Goal: Task Accomplishment & Management: Manage account settings

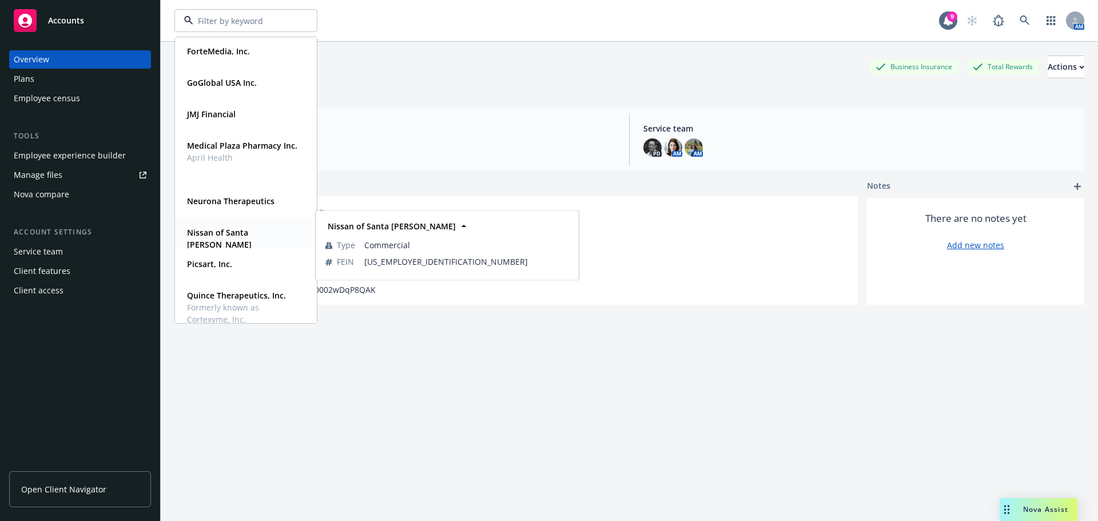
scroll to position [515, 0]
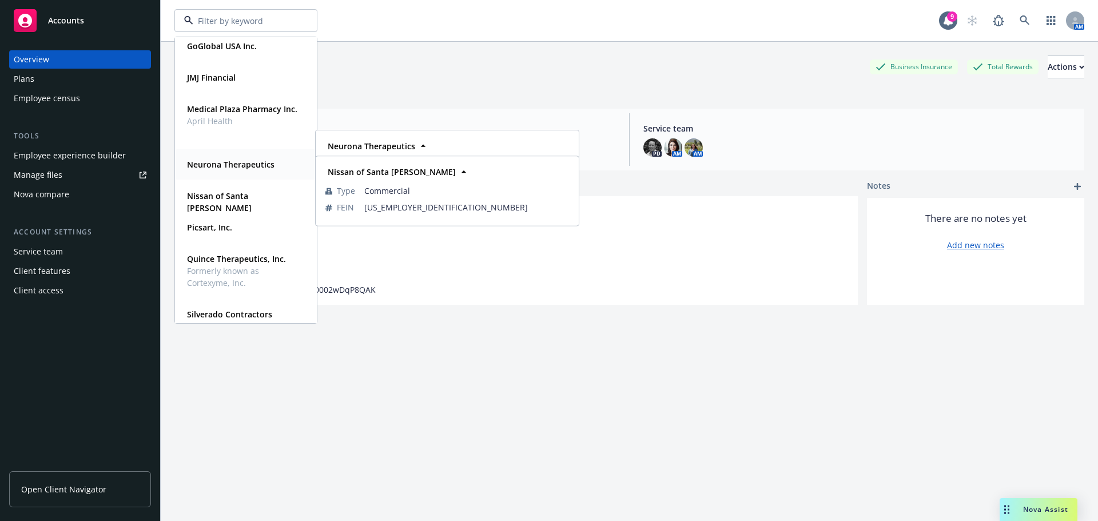
click at [210, 165] on strong "Neurona Therapeutics" at bounding box center [231, 164] width 88 height 11
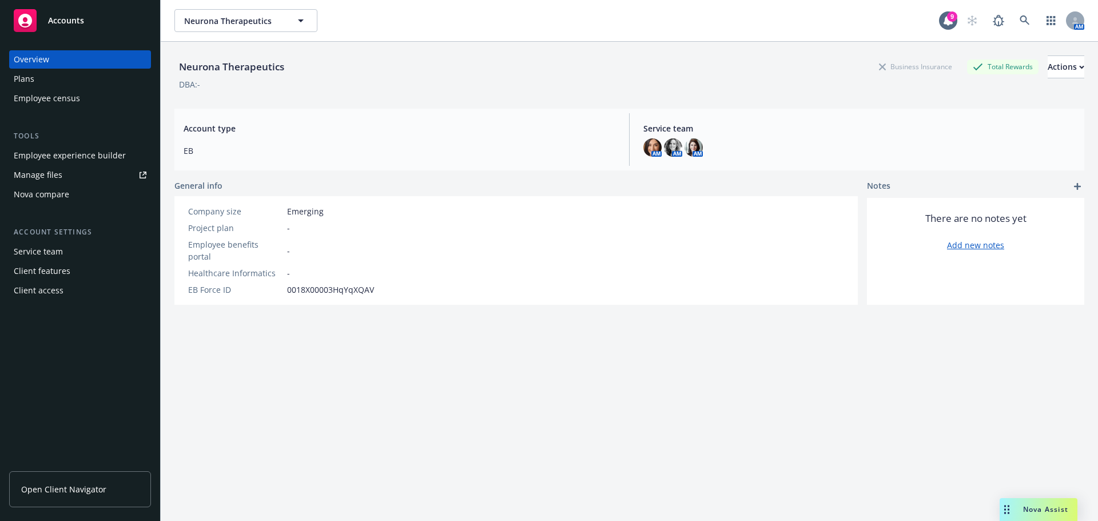
click at [42, 80] on div "Plans" at bounding box center [80, 79] width 133 height 18
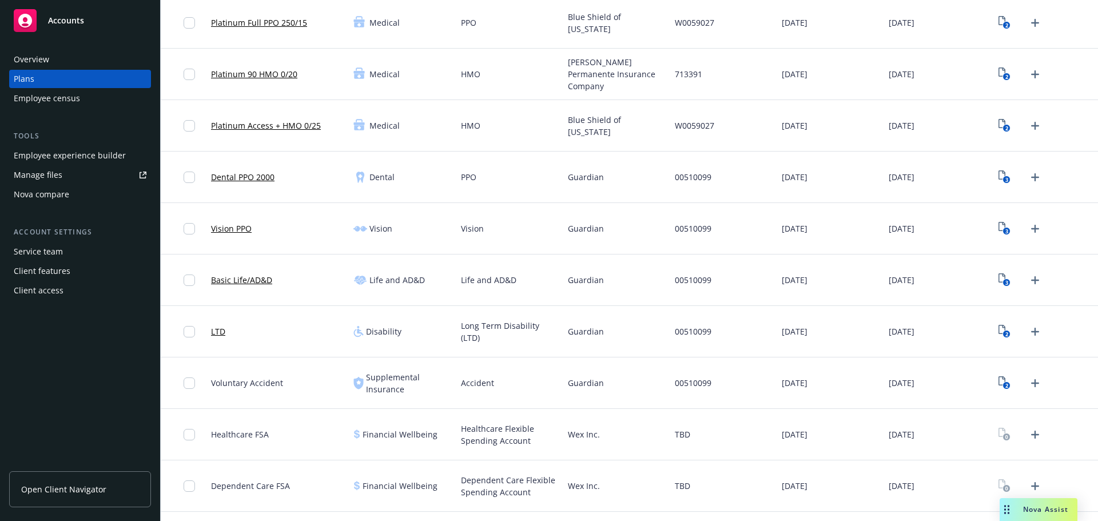
scroll to position [172, 0]
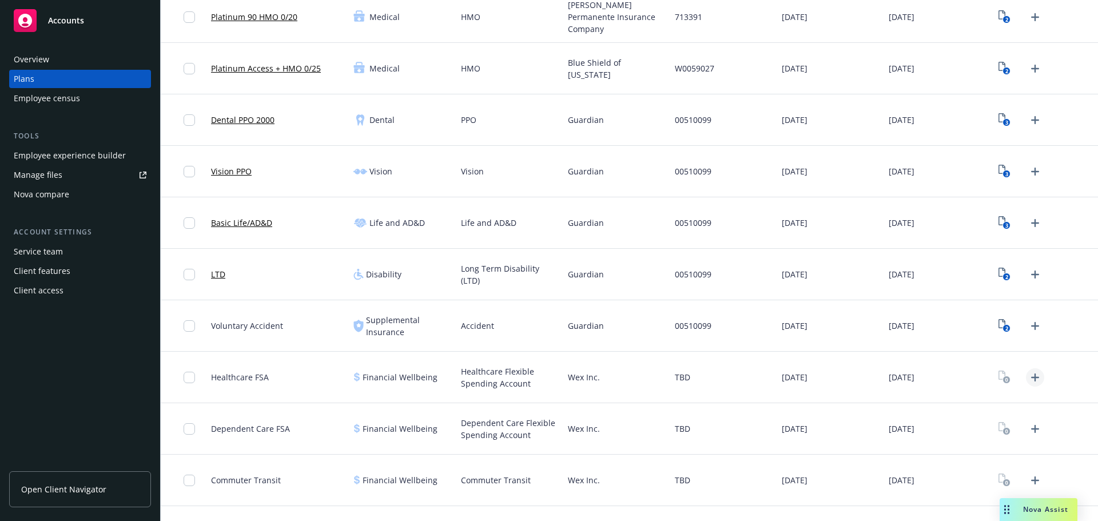
click at [1028, 379] on icon "Upload Plan Documents" at bounding box center [1035, 378] width 14 height 14
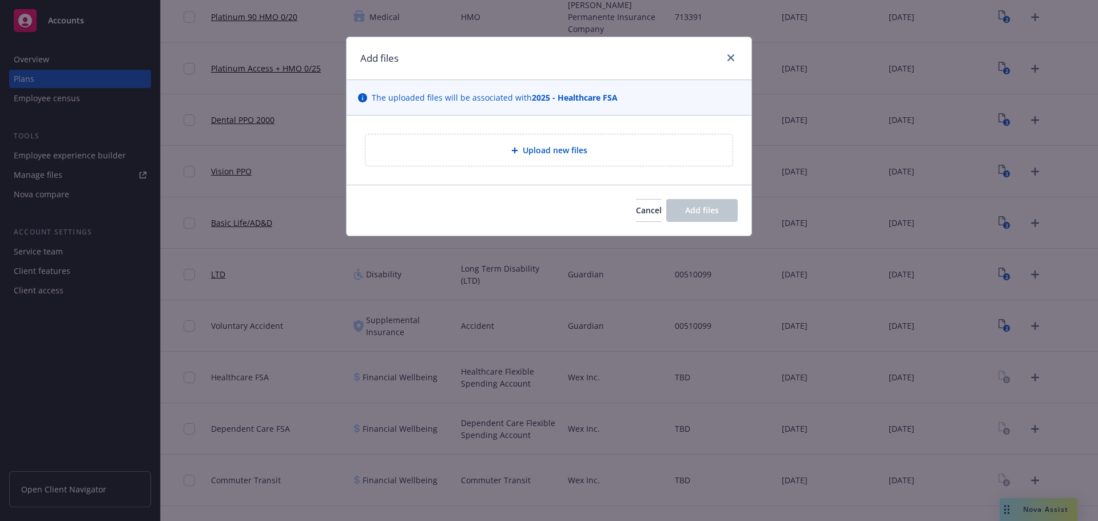
click at [518, 153] on icon at bounding box center [514, 150] width 7 height 7
click at [733, 66] on div at bounding box center [729, 58] width 18 height 15
click at [521, 149] on div at bounding box center [516, 150] width 11 height 7
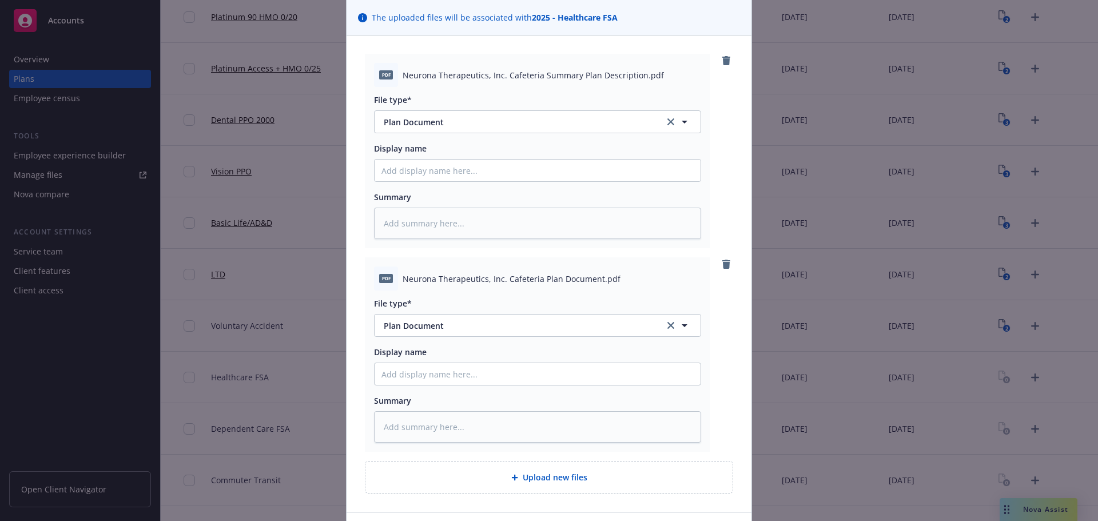
scroll to position [159, 0]
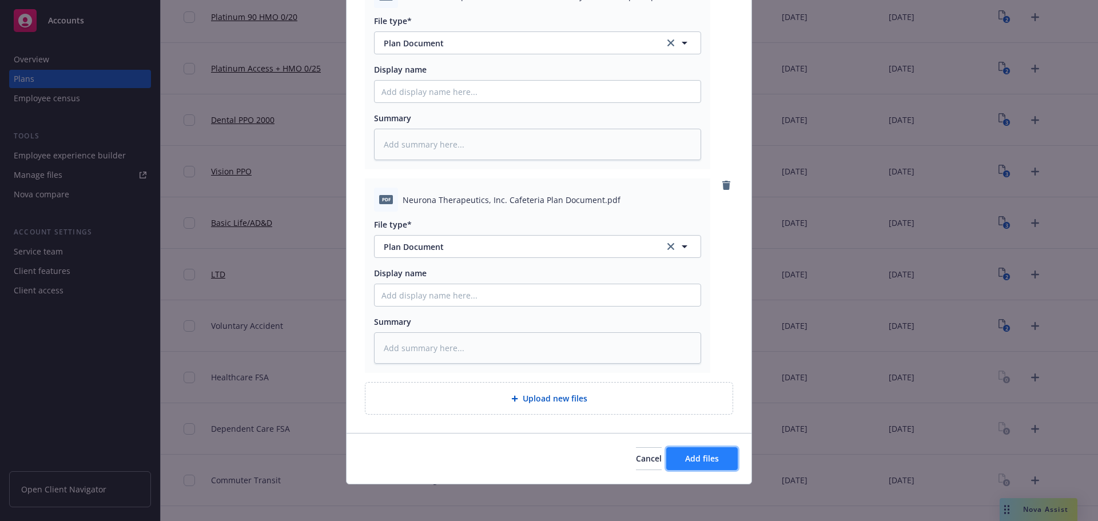
click at [707, 468] on button "Add files" at bounding box center [702, 458] width 72 height 23
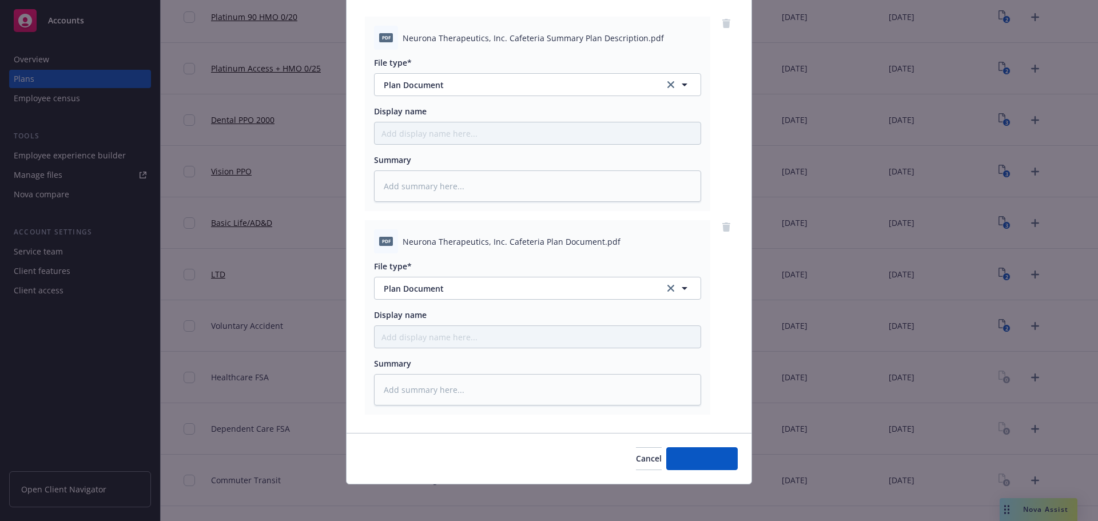
scroll to position [117, 0]
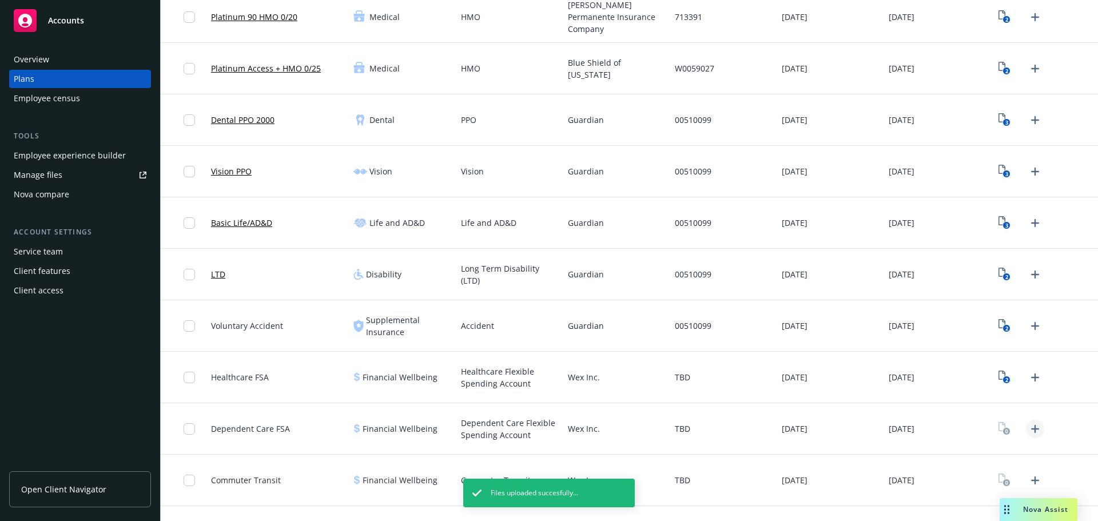
click at [1028, 427] on icon "Upload Plan Documents" at bounding box center [1035, 429] width 14 height 14
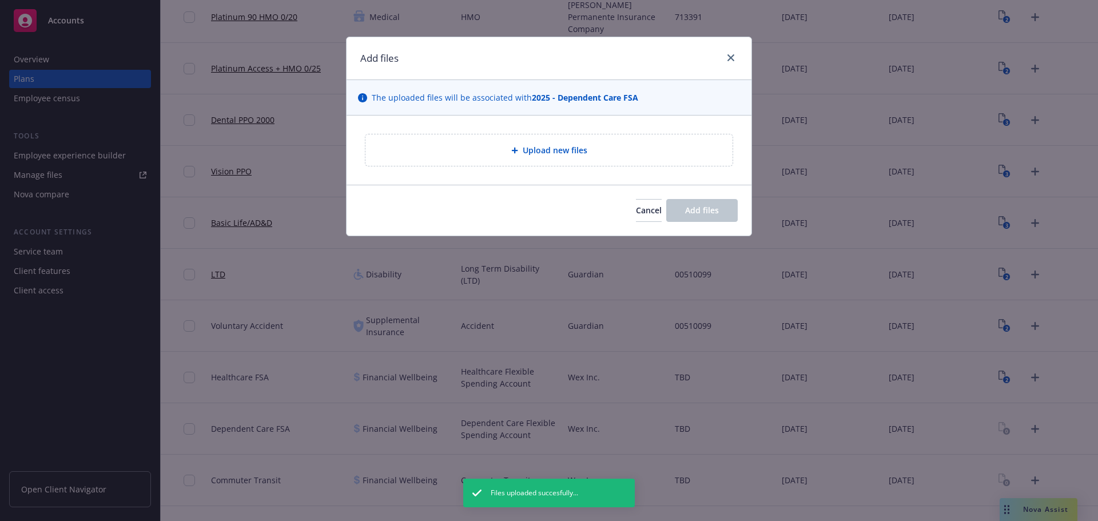
click at [481, 162] on div "Upload new files" at bounding box center [549, 149] width 367 height 31
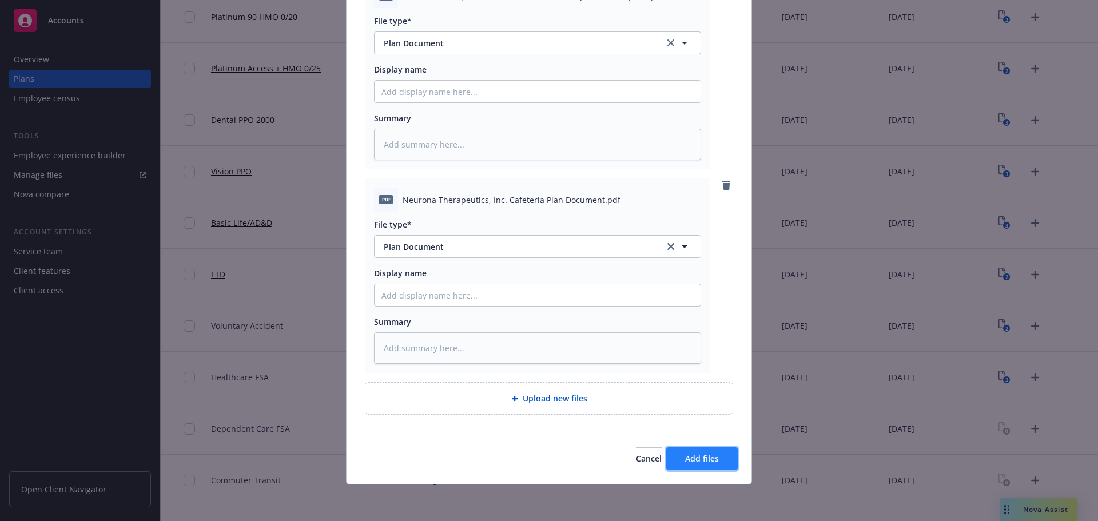
click at [698, 463] on span "Add files" at bounding box center [702, 458] width 34 height 11
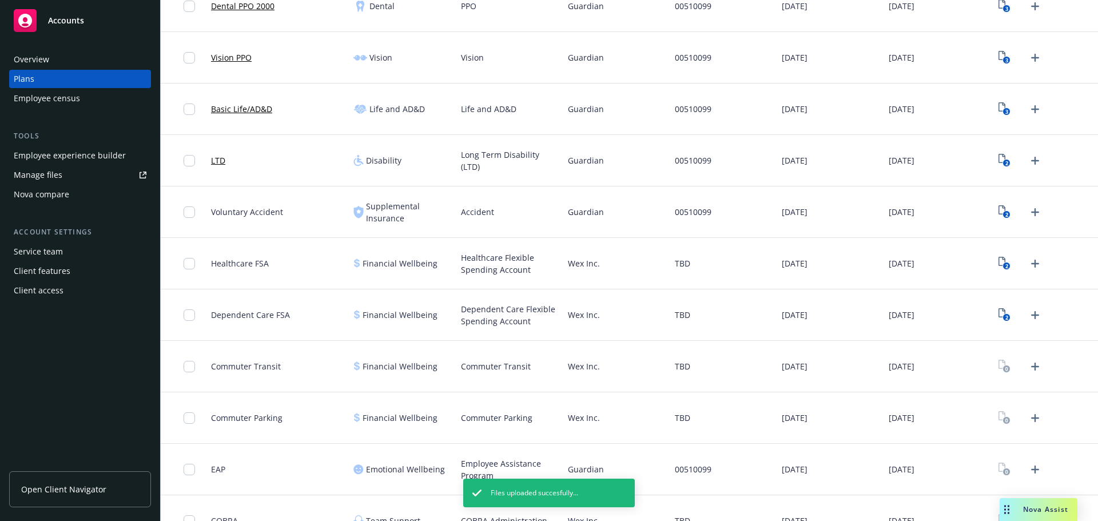
scroll to position [286, 0]
click at [1031, 364] on icon "Upload Plan Documents" at bounding box center [1035, 366] width 14 height 14
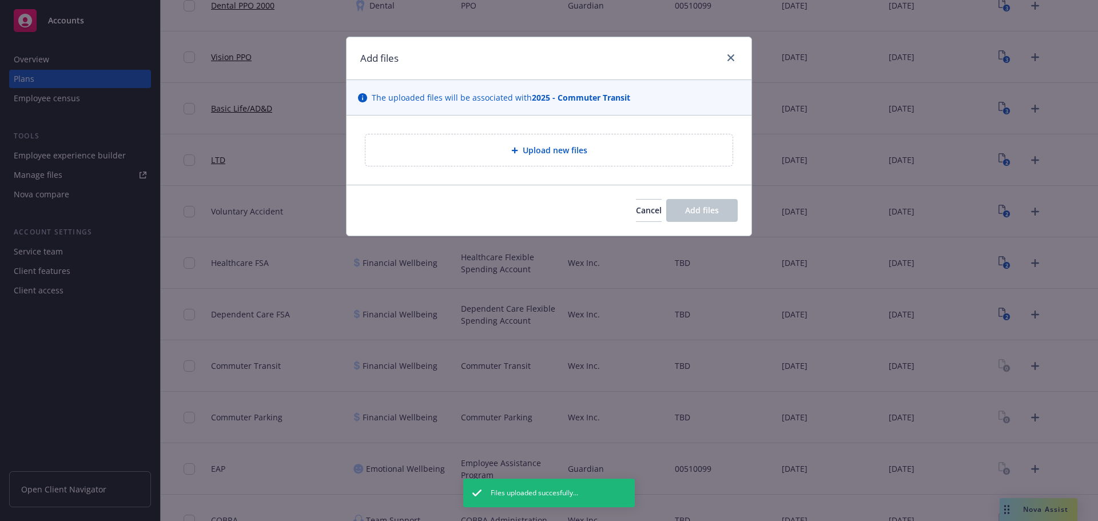
click at [545, 160] on div "Upload new files" at bounding box center [549, 149] width 367 height 31
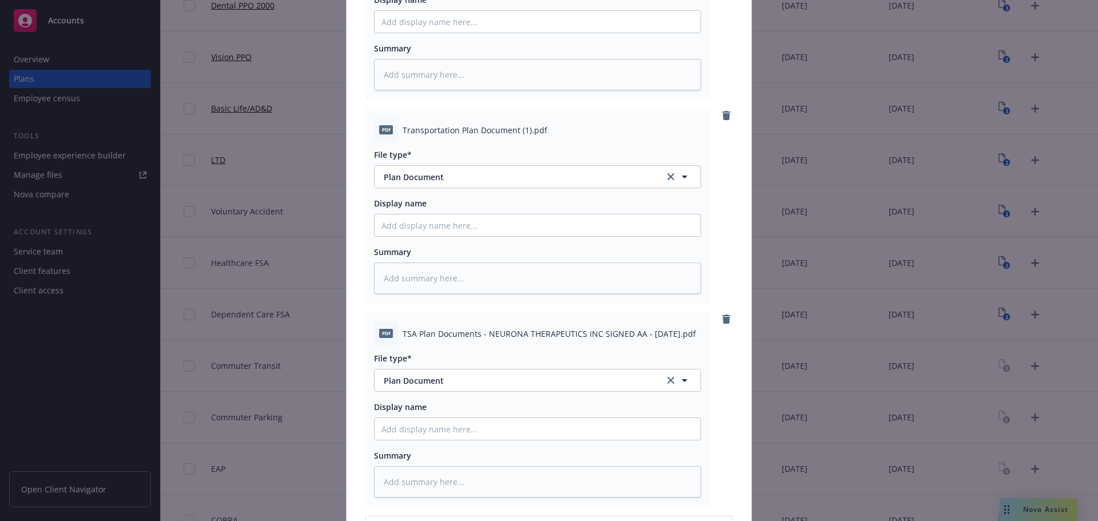
scroll to position [57, 0]
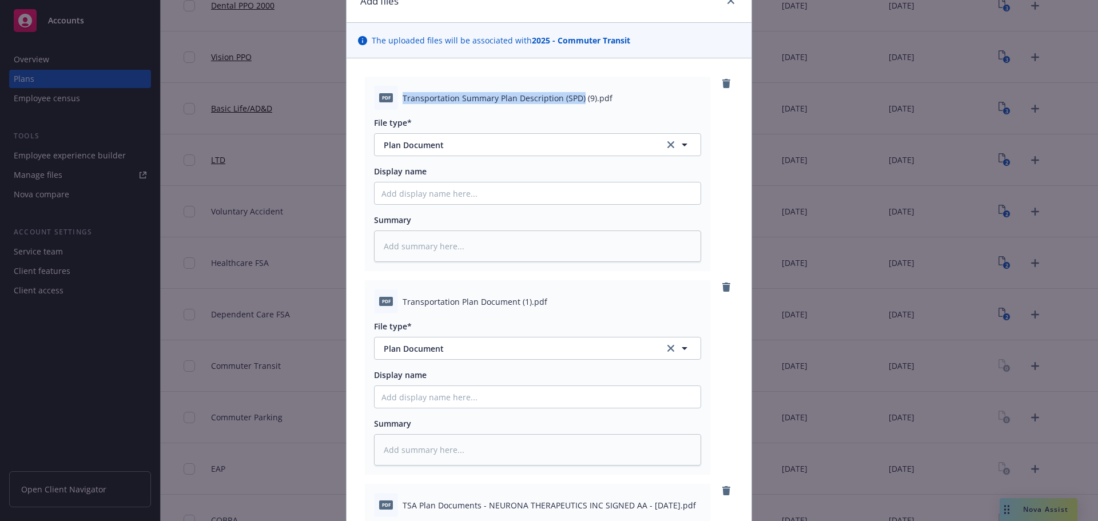
drag, startPoint x: 399, startPoint y: 97, endPoint x: 577, endPoint y: 108, distance: 178.2
click at [577, 108] on div "pdf Transportation Summary Plan Description (SPD) (9).pdf" at bounding box center [537, 98] width 327 height 24
copy span "Transportation Summary Plan Description (SPD)"
paste input "Transportation Summary Plan Description (SPD)"
type textarea "x"
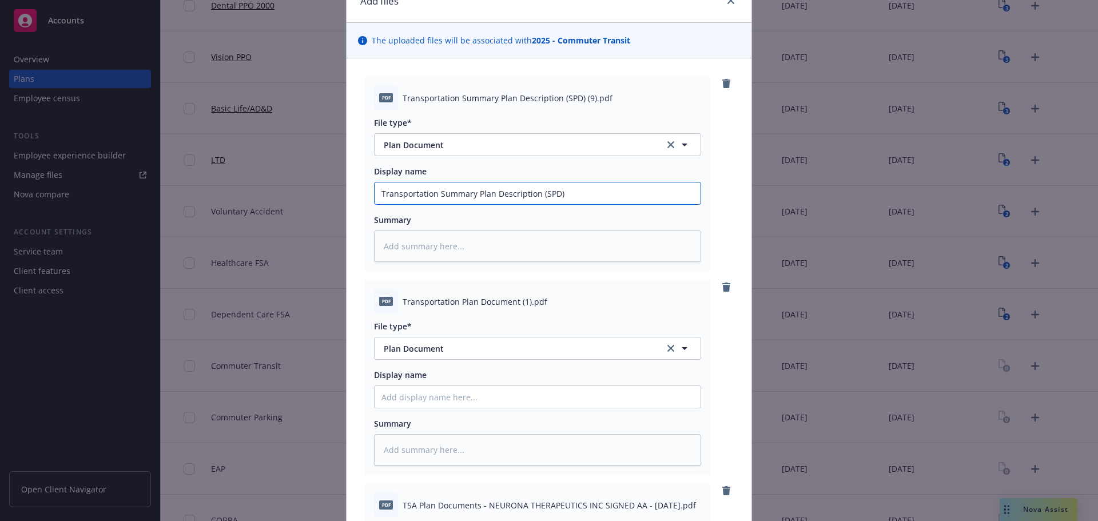
type input "Transportation Summary Plan Description (SPD)"
drag, startPoint x: 399, startPoint y: 300, endPoint x: 514, endPoint y: 304, distance: 114.5
click at [514, 304] on span "Transportation Plan Document (1).pdf" at bounding box center [475, 302] width 145 height 12
copy span "Transportation Plan Document"
click at [424, 400] on input "Display name" at bounding box center [538, 397] width 326 height 22
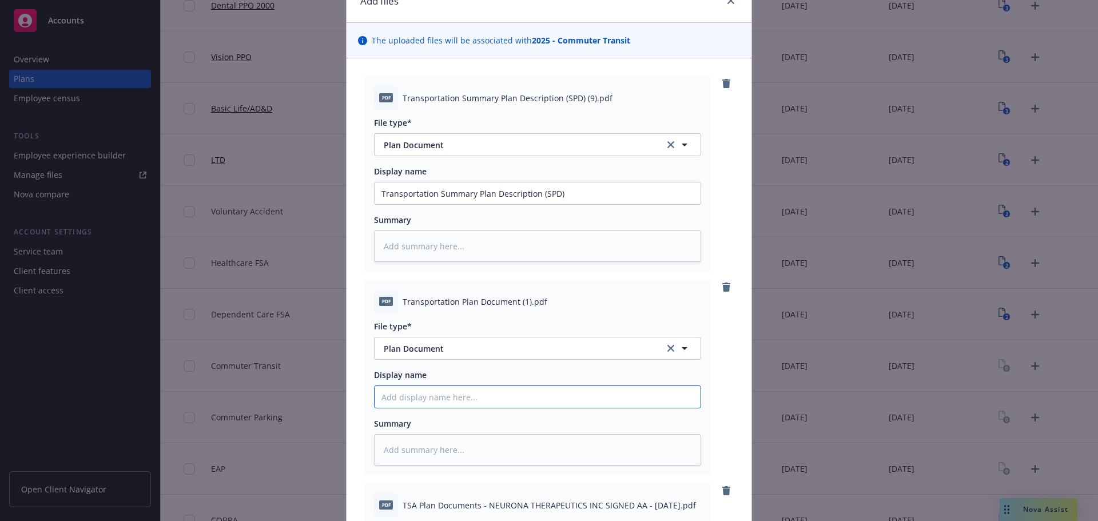
paste input "Transportation Plan Document"
type textarea "x"
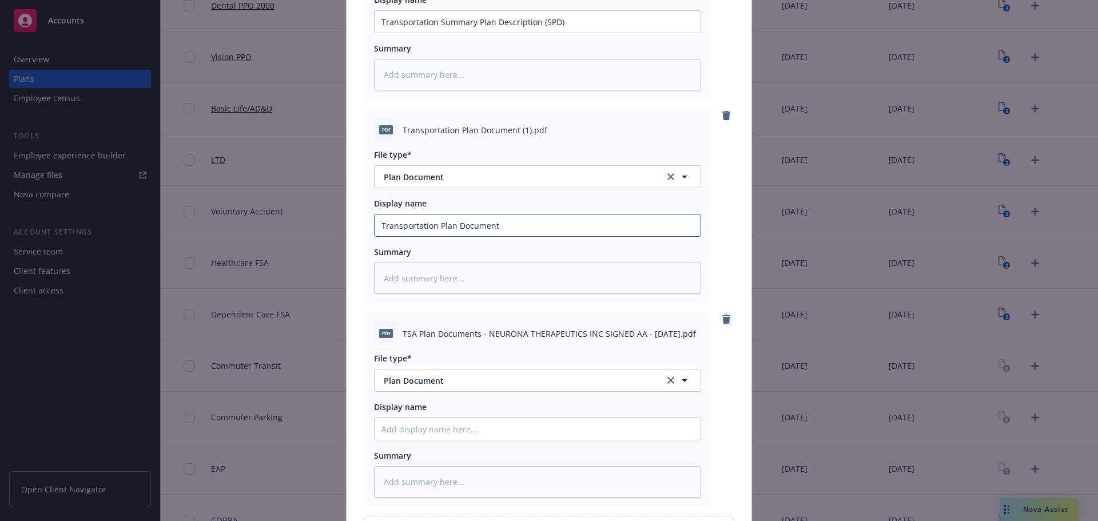
type input "Transportation Plan Document"
click at [725, 317] on icon "remove" at bounding box center [726, 319] width 8 height 9
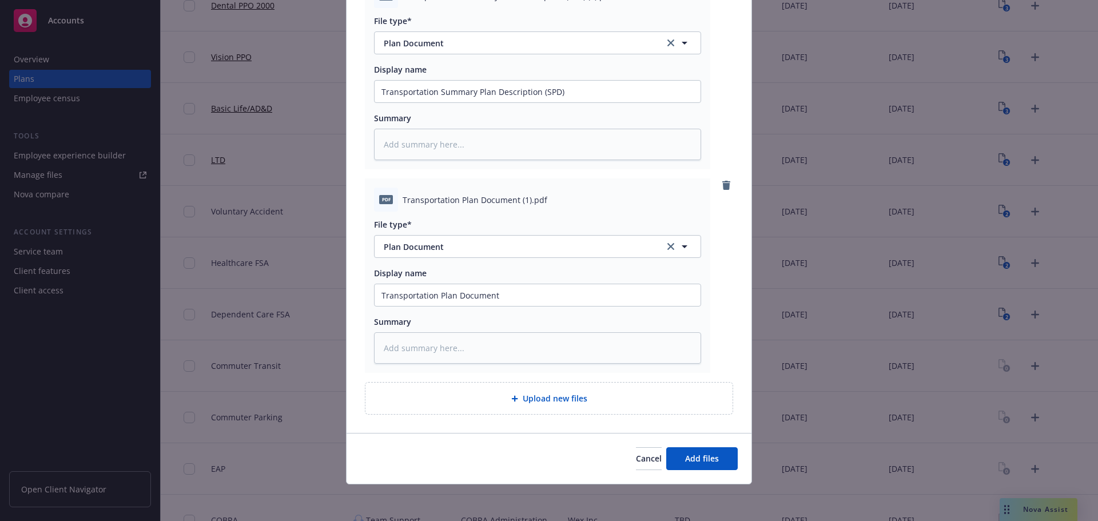
scroll to position [159, 0]
click at [710, 457] on span "Add files" at bounding box center [702, 458] width 34 height 11
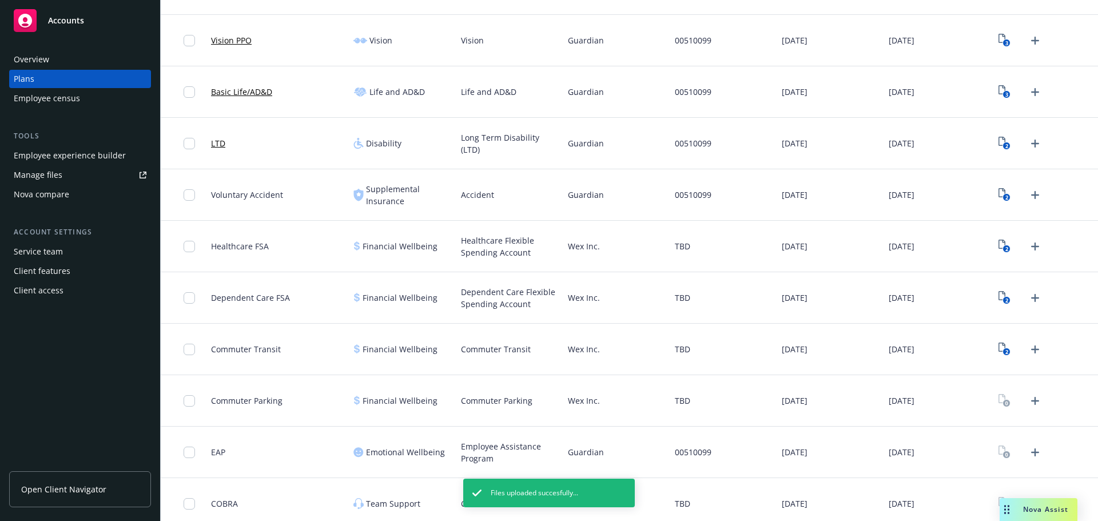
scroll to position [311, 0]
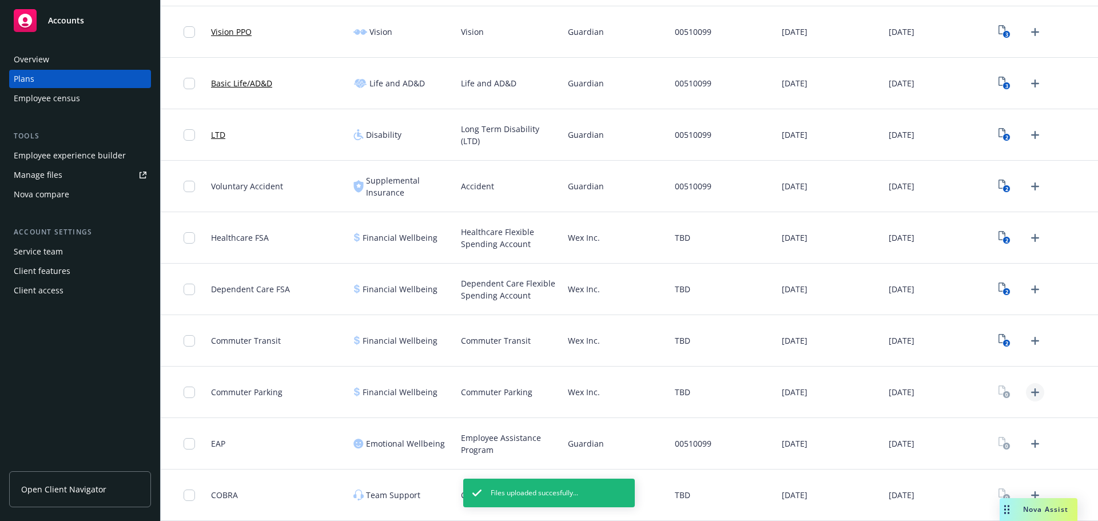
click at [1028, 391] on icon "Upload Plan Documents" at bounding box center [1035, 393] width 14 height 14
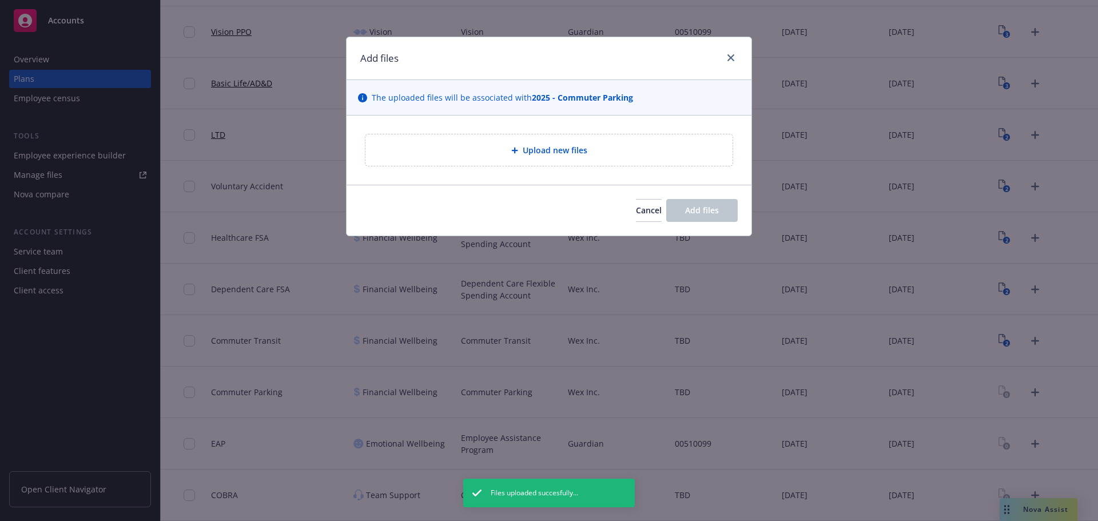
click at [588, 148] on div "Upload new files" at bounding box center [549, 150] width 349 height 13
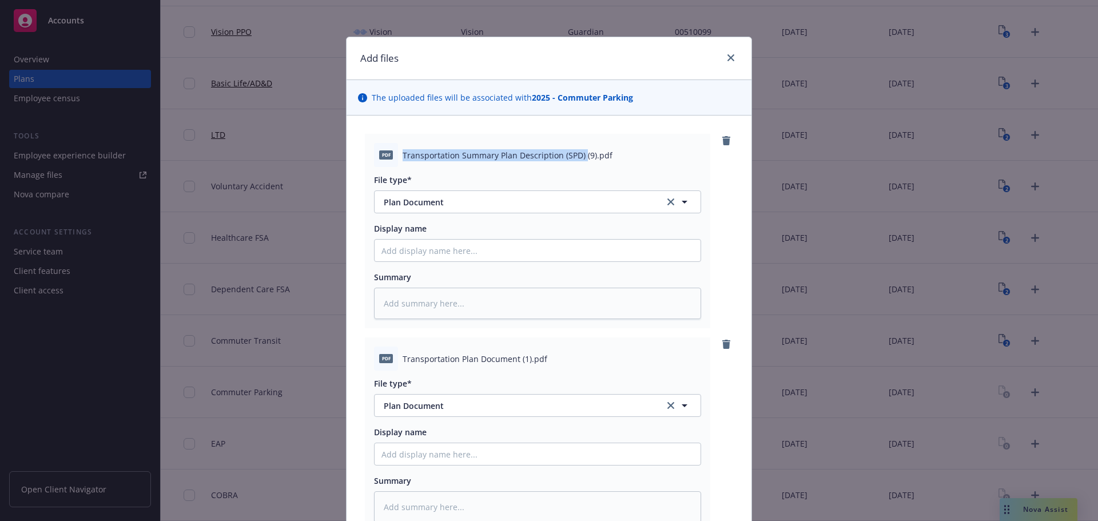
drag, startPoint x: 398, startPoint y: 154, endPoint x: 577, endPoint y: 160, distance: 179.2
click at [577, 160] on span "Transportation Summary Plan Description (SPD) (9).pdf" at bounding box center [508, 155] width 210 height 12
copy span "Transportation Summary Plan Description (SPD)"
click at [478, 248] on input "Display name" at bounding box center [538, 251] width 326 height 22
paste input "Transportation Summary Plan Description (SPD)"
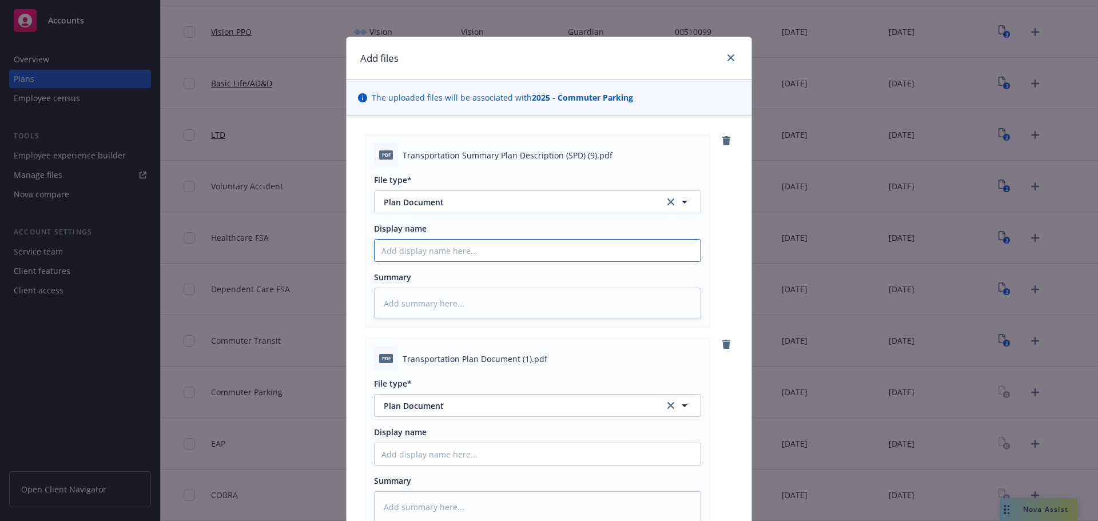
type textarea "x"
type input "Transportation Summary Plan Description (SPD)"
drag, startPoint x: 399, startPoint y: 356, endPoint x: 515, endPoint y: 369, distance: 116.9
click at [515, 369] on div "pdf Transportation Plan Document (1).pdf" at bounding box center [537, 359] width 327 height 24
copy span "Transportation Plan Document"
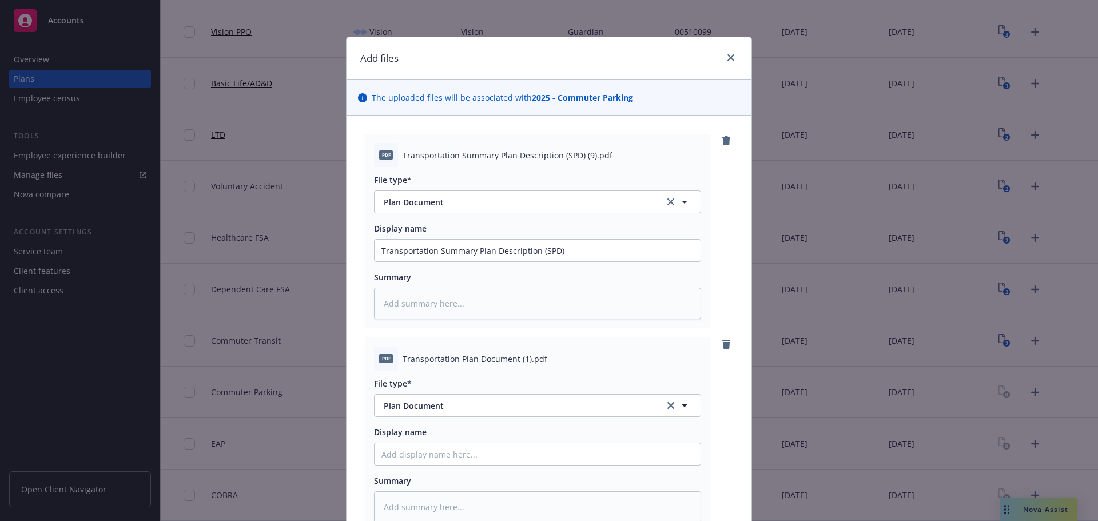
click at [394, 443] on div at bounding box center [537, 454] width 327 height 23
click at [394, 452] on input "Display name" at bounding box center [538, 454] width 326 height 22
paste input "Transportation Plan Document"
type textarea "x"
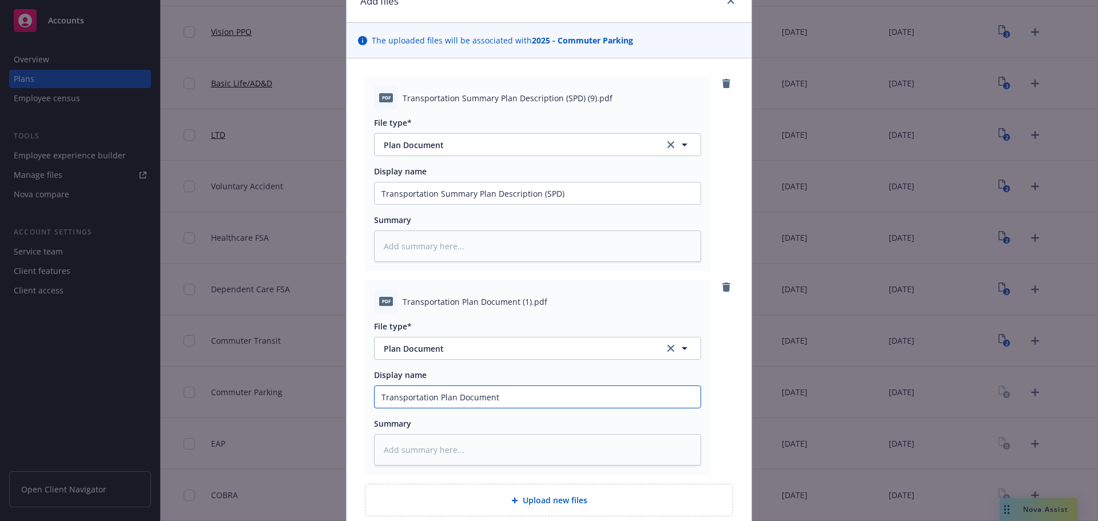
scroll to position [159, 0]
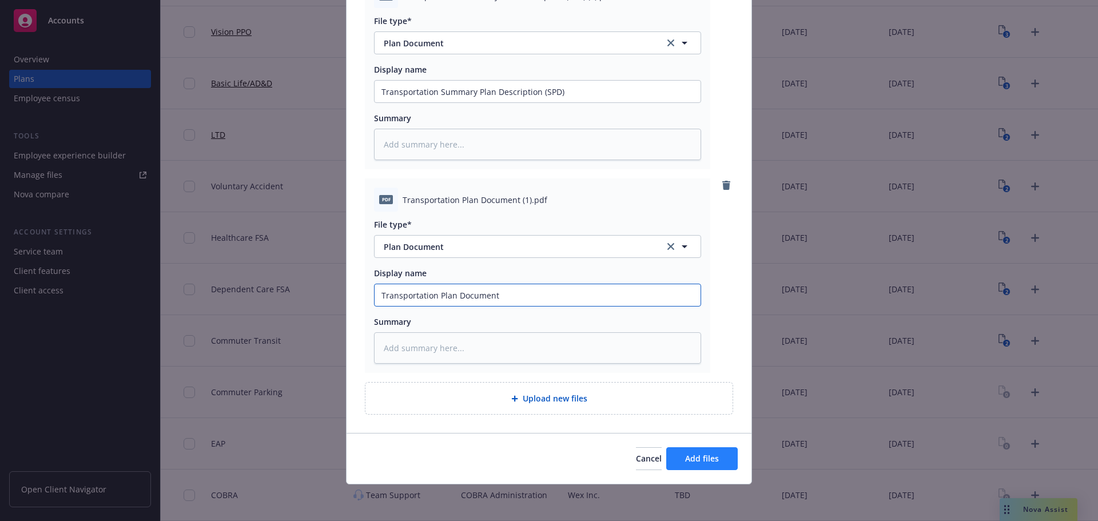
type input "Transportation Plan Document"
click at [677, 458] on button "Add files" at bounding box center [702, 458] width 72 height 23
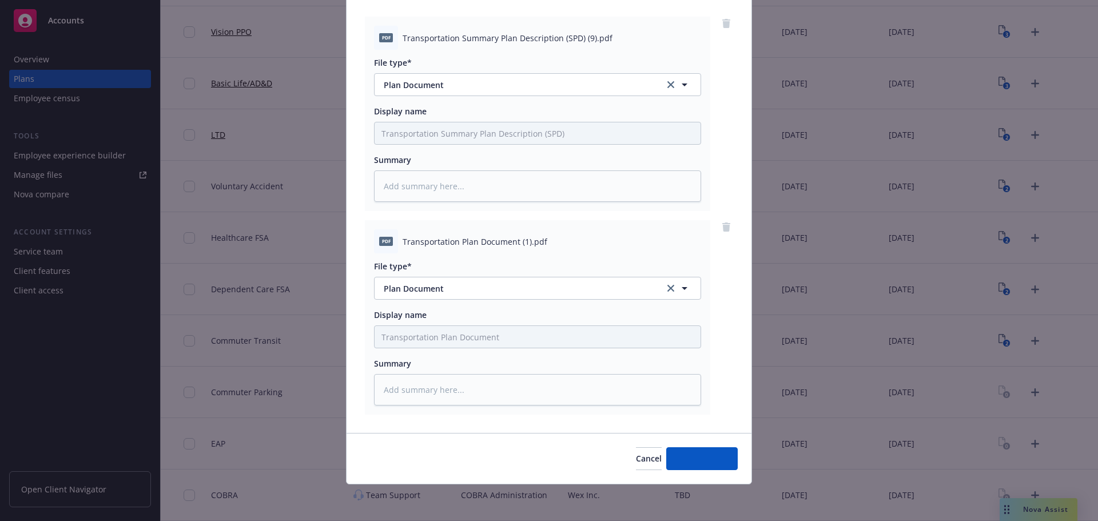
scroll to position [117, 0]
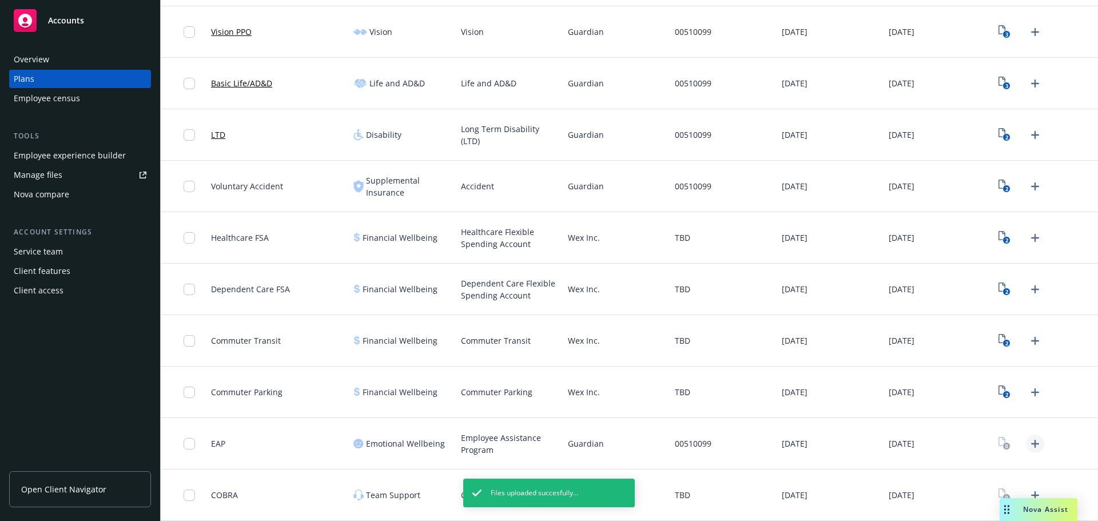
click at [1028, 446] on icon "Upload Plan Documents" at bounding box center [1035, 444] width 14 height 14
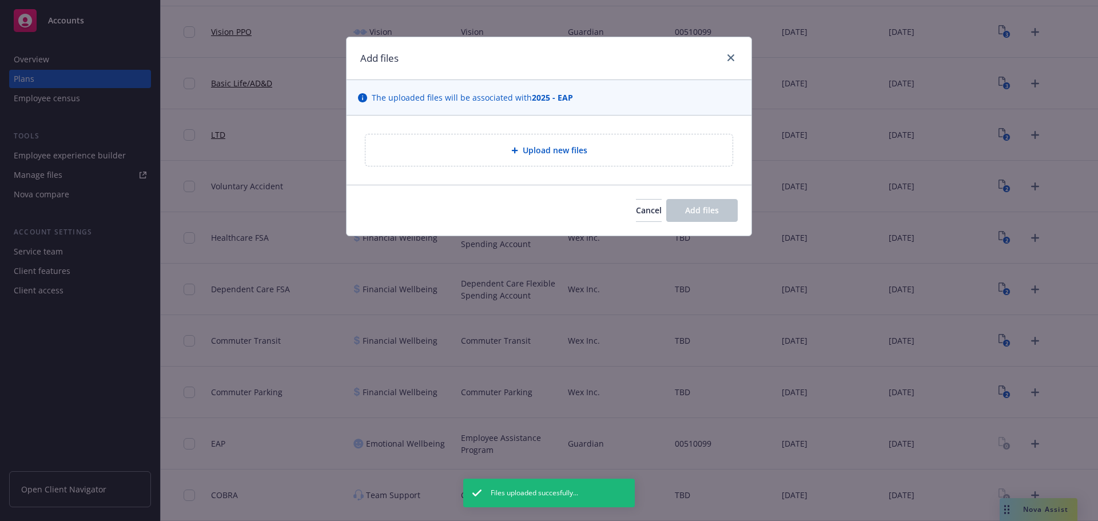
click at [581, 152] on span "Upload new files" at bounding box center [555, 150] width 65 height 12
click at [636, 203] on button "Cancel" at bounding box center [649, 210] width 26 height 23
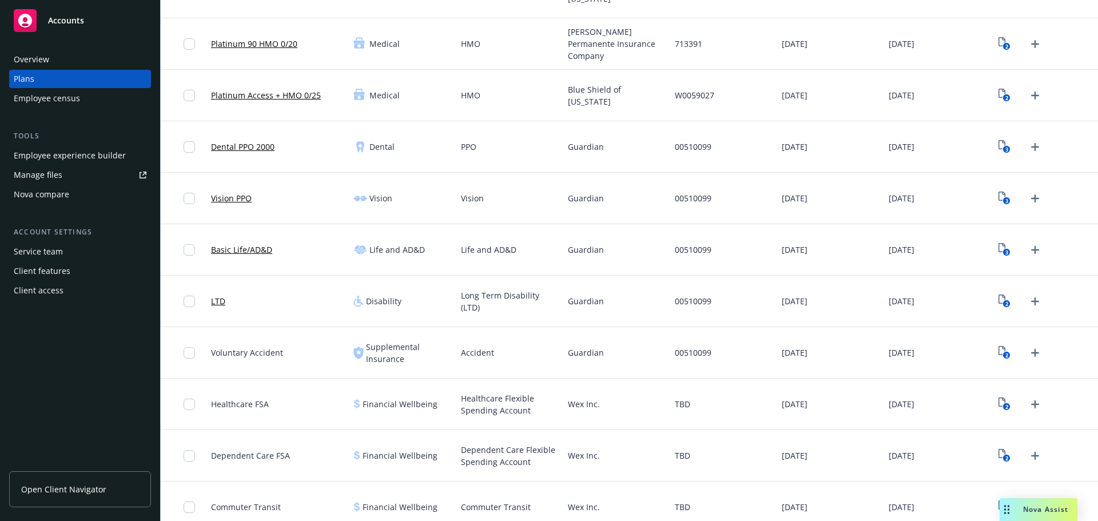
scroll to position [140, 0]
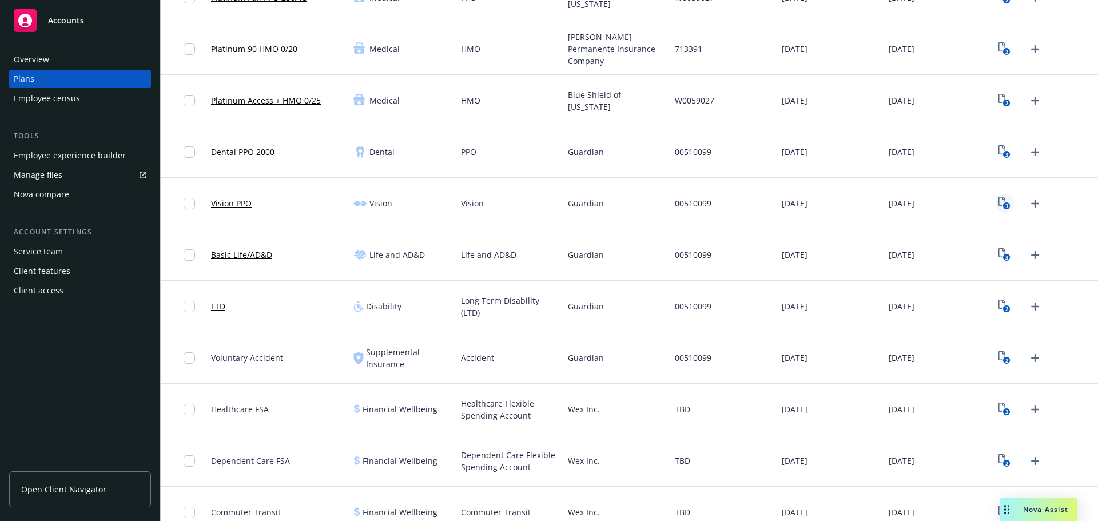
click at [999, 198] on icon "3" at bounding box center [1005, 203] width 12 height 13
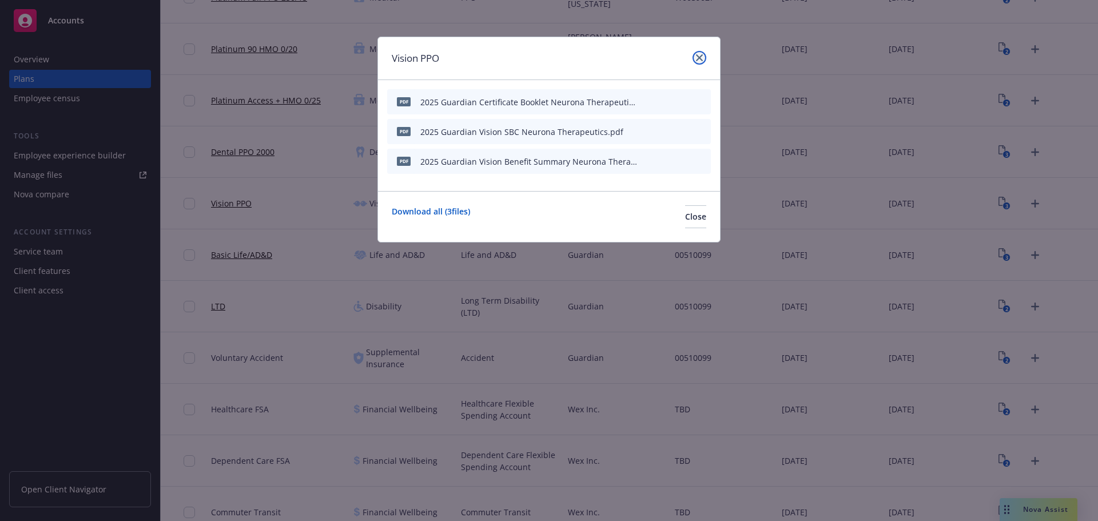
click at [697, 54] on icon "close" at bounding box center [699, 57] width 7 height 7
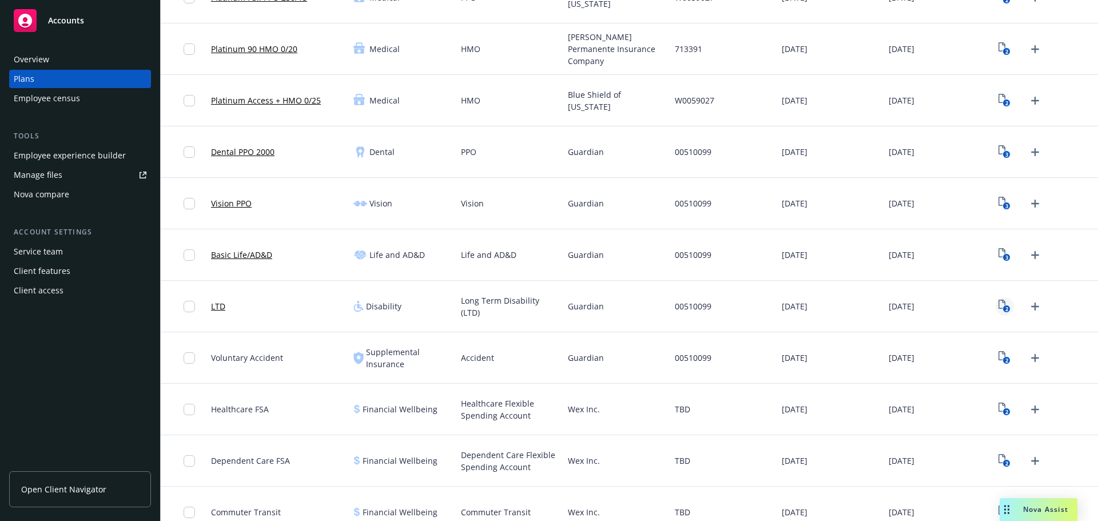
click at [1002, 304] on icon "2" at bounding box center [1005, 306] width 12 height 13
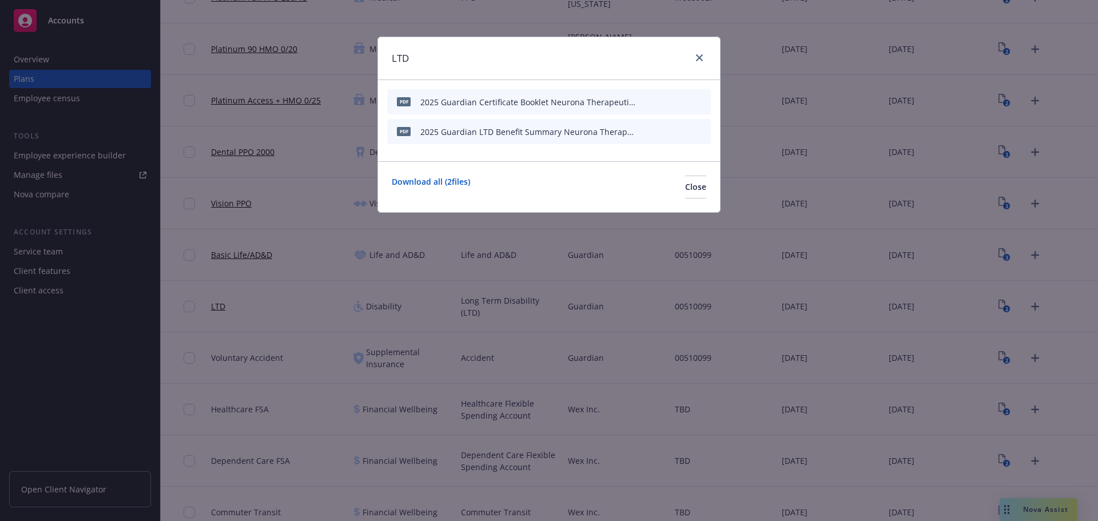
click at [684, 128] on icon "preview file" at bounding box center [682, 131] width 10 height 8
click at [695, 61] on link "close" at bounding box center [700, 58] width 14 height 14
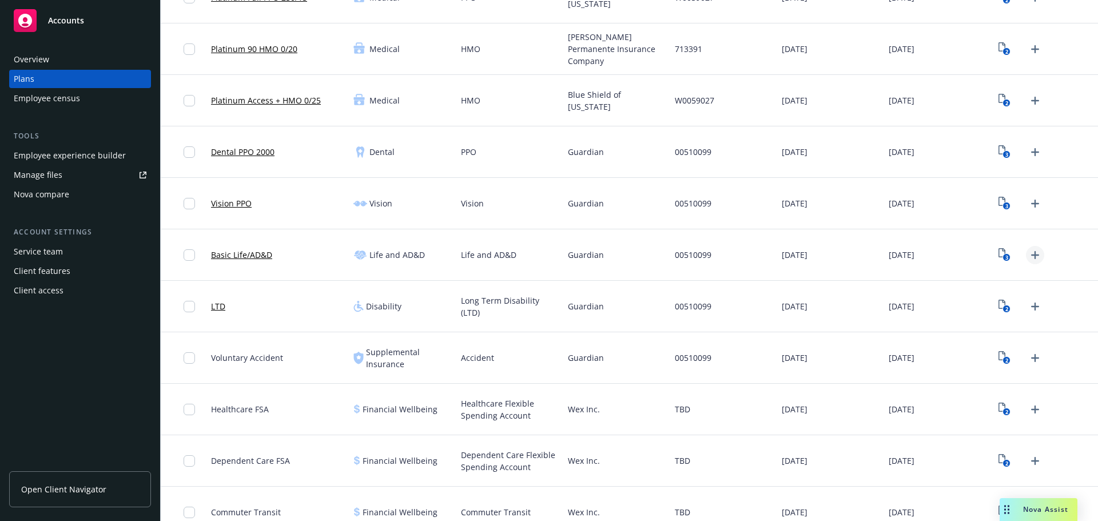
click at [1033, 252] on icon "Upload Plan Documents" at bounding box center [1035, 255] width 14 height 14
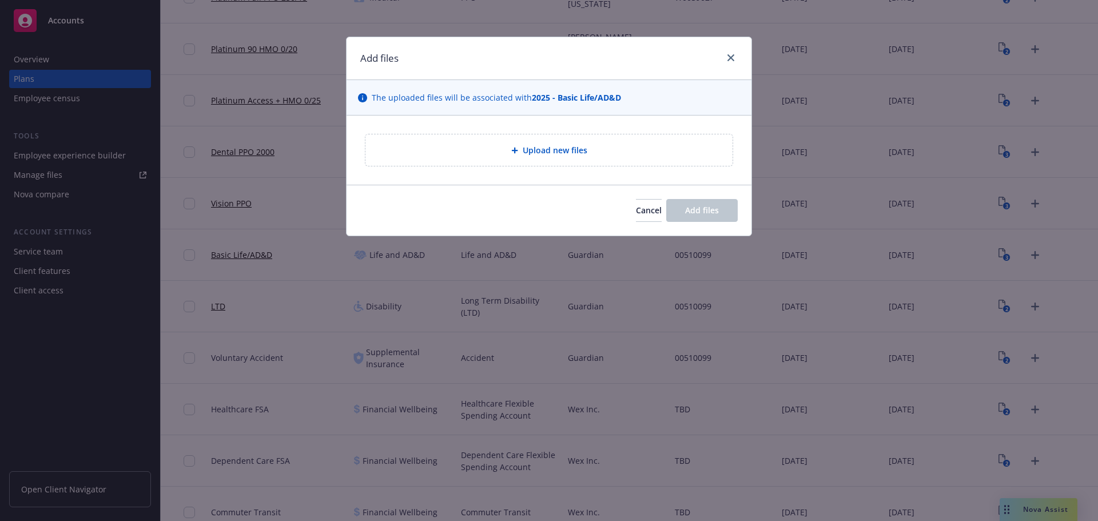
click at [526, 151] on span "Upload new files" at bounding box center [555, 150] width 65 height 12
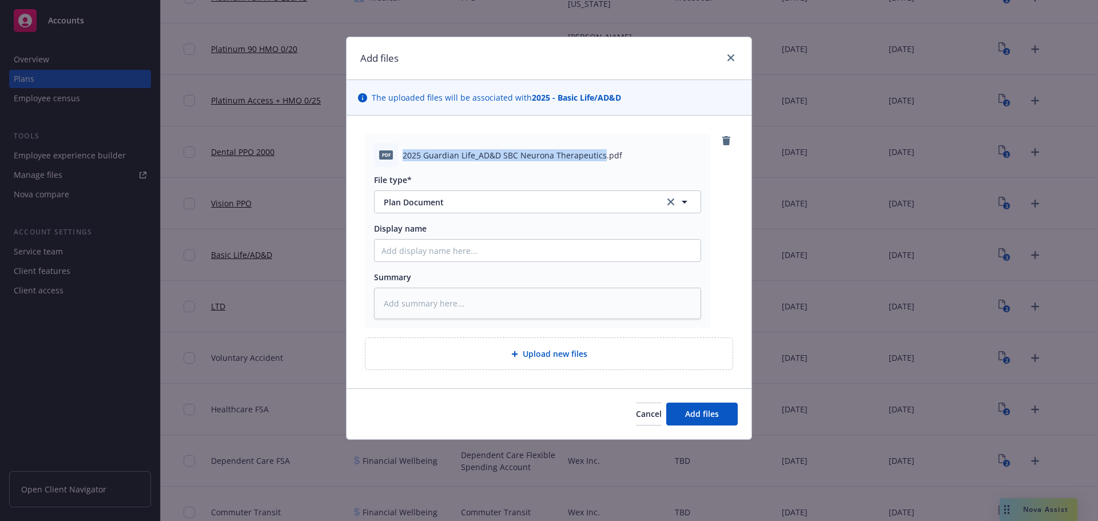
drag, startPoint x: 402, startPoint y: 156, endPoint x: 601, endPoint y: 154, distance: 199.1
click at [601, 154] on div "pdf 2025 Guardian Life_AD&D SBC Neurona Therapeutics.pdf" at bounding box center [537, 155] width 327 height 24
copy span "2025 Guardian Life_AD&D SBC Neurona Therapeutics"
click at [436, 243] on input "Display name" at bounding box center [538, 251] width 326 height 22
paste input "2025 Guardian Life_AD&D SBC Neurona Therapeutics"
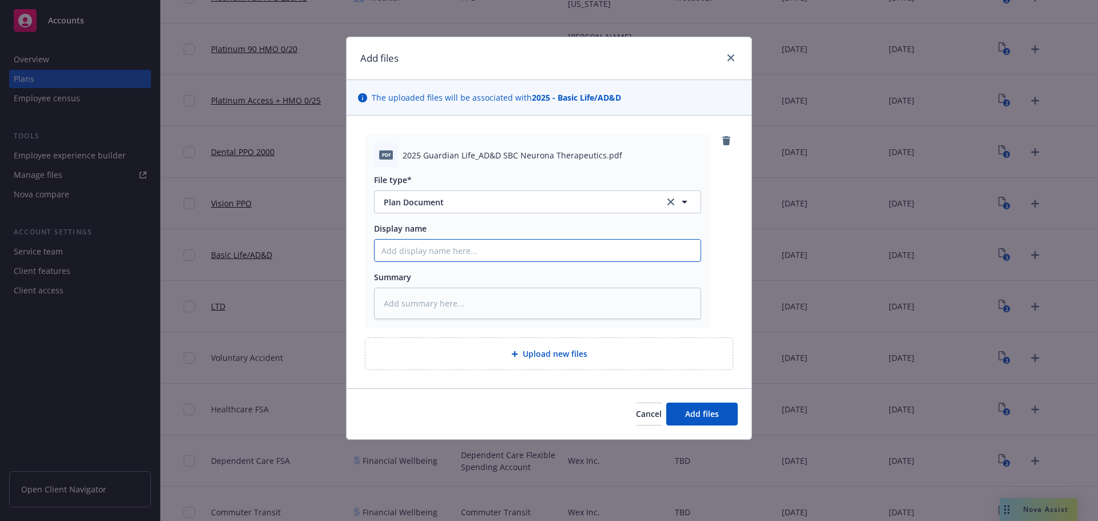
type textarea "x"
type input "2025 Guardian Life_AD&D SBC Neurona Therapeutics"
click at [460, 247] on input "2025 Guardian Life_AD&D SBC Neurona Therapeutics" at bounding box center [538, 251] width 326 height 22
click at [457, 249] on input "2025 Guardian Life_AD&D SBC Neurona Therapeutics" at bounding box center [538, 251] width 326 height 22
type textarea "x"
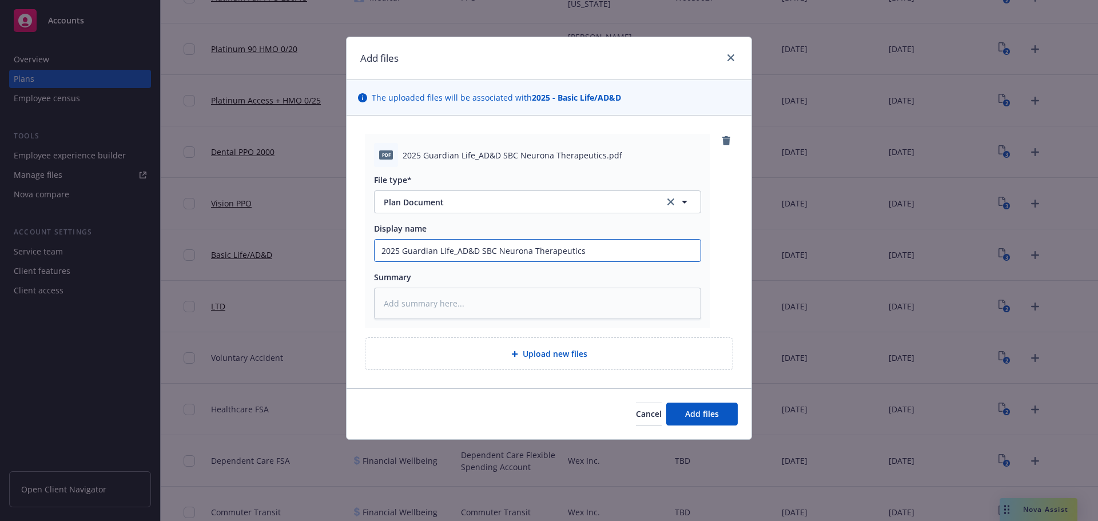
type input "2025 Guardian LifeAD&D SBC Neurona Therapeutics"
type textarea "x"
type input "2025 Guardian Life/AD&D SBC Neurona Therapeutics"
click at [706, 411] on span "Add files" at bounding box center [702, 413] width 34 height 11
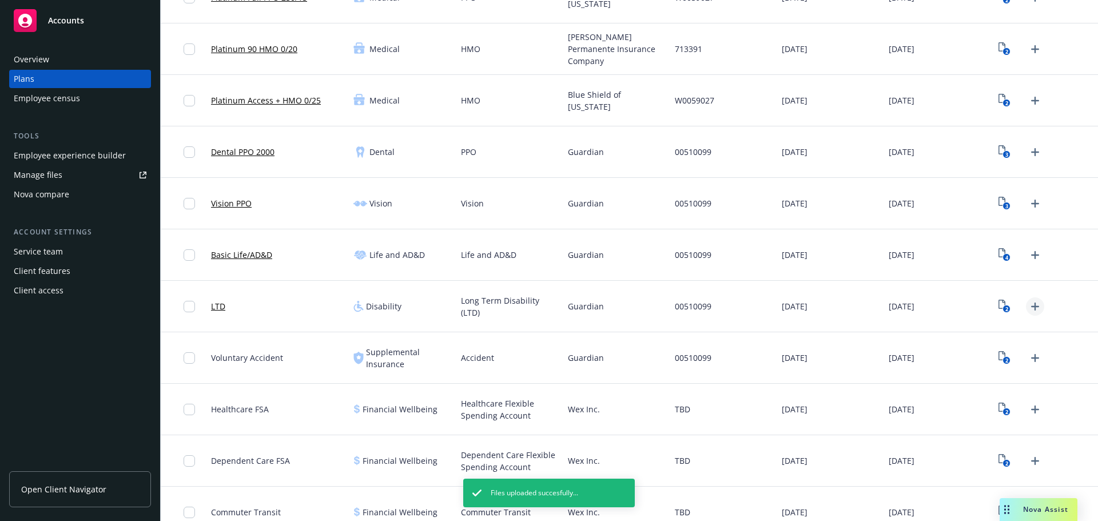
click at [1030, 308] on icon "Upload Plan Documents" at bounding box center [1035, 307] width 14 height 14
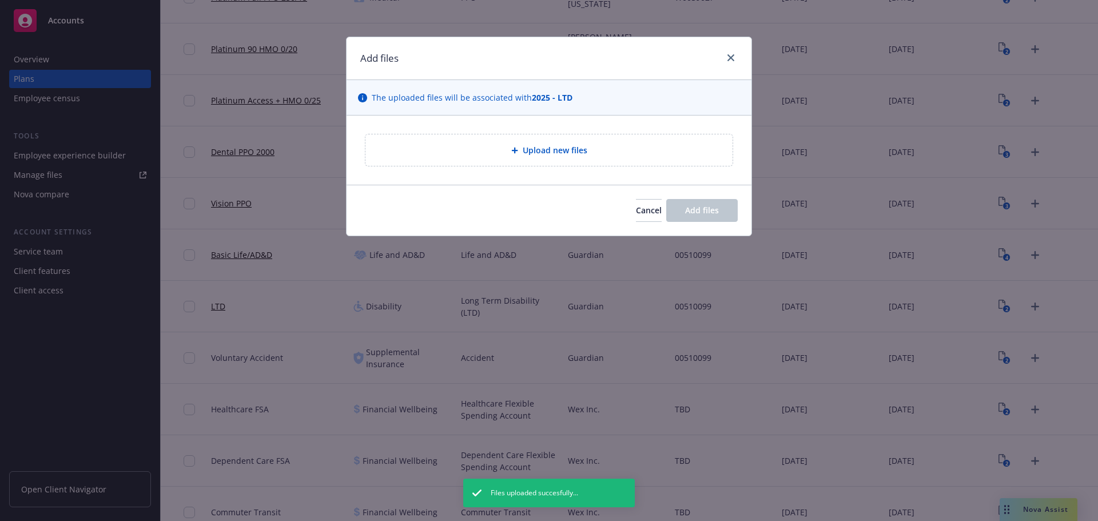
click at [556, 149] on span "Upload new files" at bounding box center [555, 150] width 65 height 12
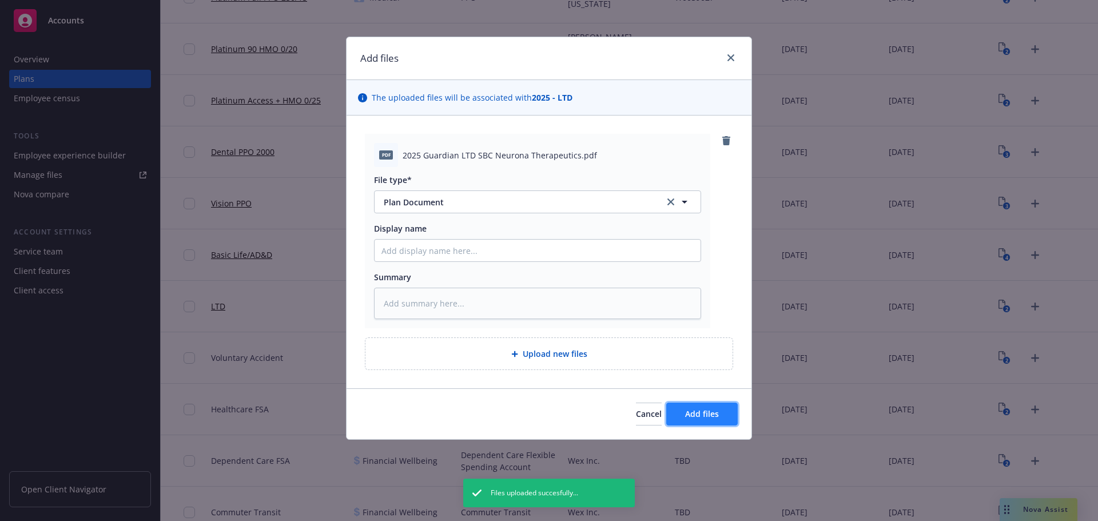
click at [721, 415] on button "Add files" at bounding box center [702, 414] width 72 height 23
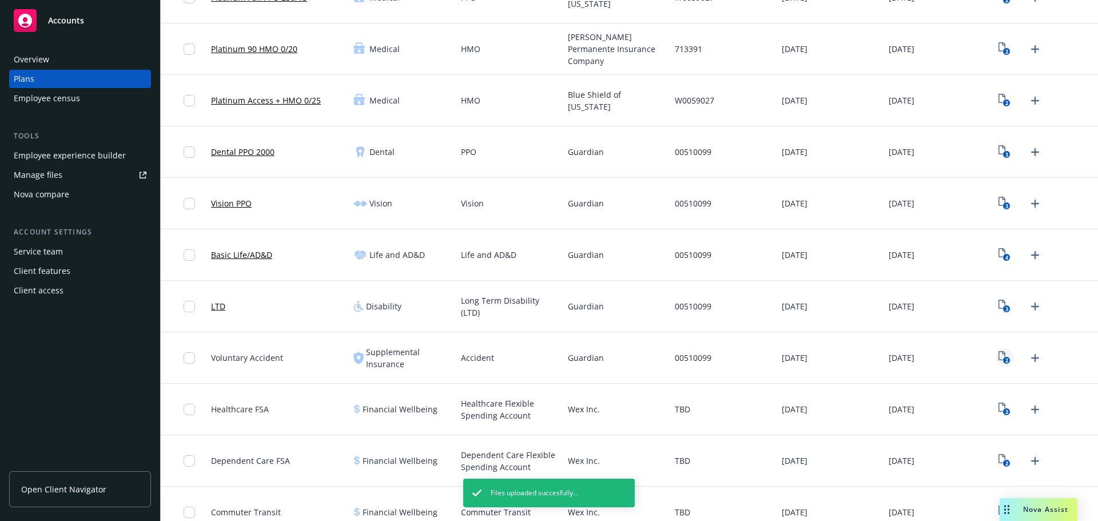
click at [999, 353] on icon "2" at bounding box center [1005, 357] width 12 height 13
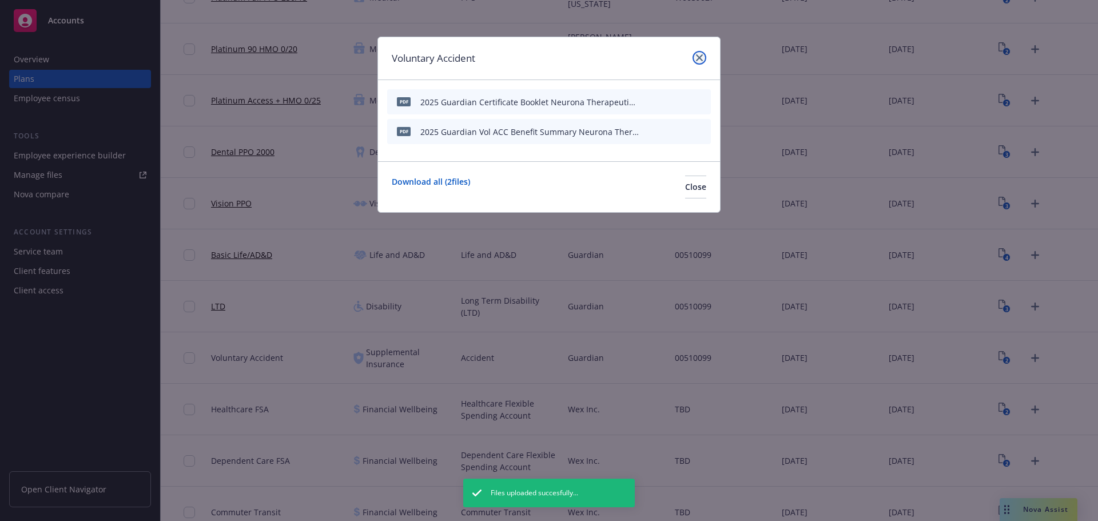
click at [701, 54] on icon "close" at bounding box center [699, 57] width 7 height 7
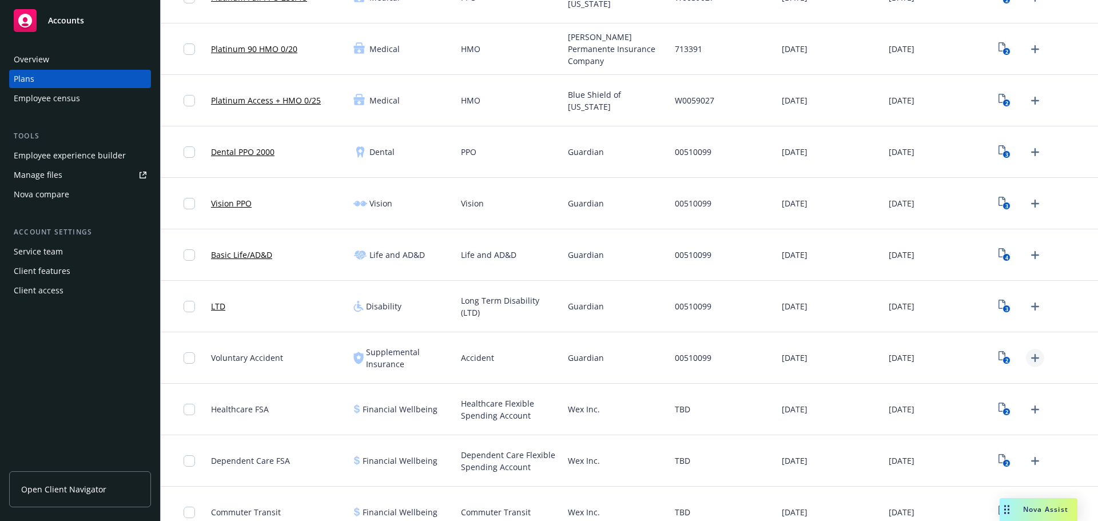
click at [1028, 359] on icon "Upload Plan Documents" at bounding box center [1035, 358] width 14 height 14
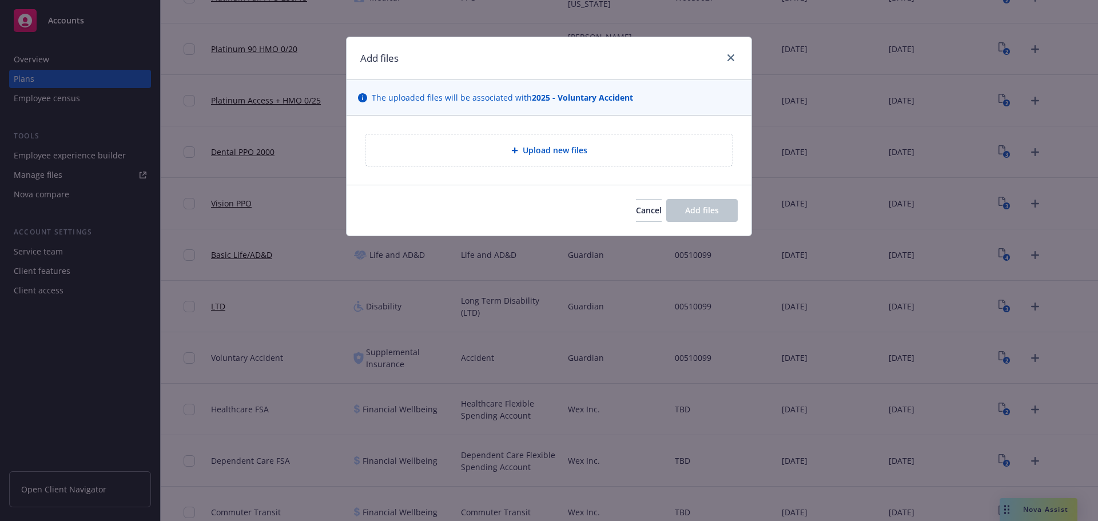
click at [552, 155] on span "Upload new files" at bounding box center [555, 150] width 65 height 12
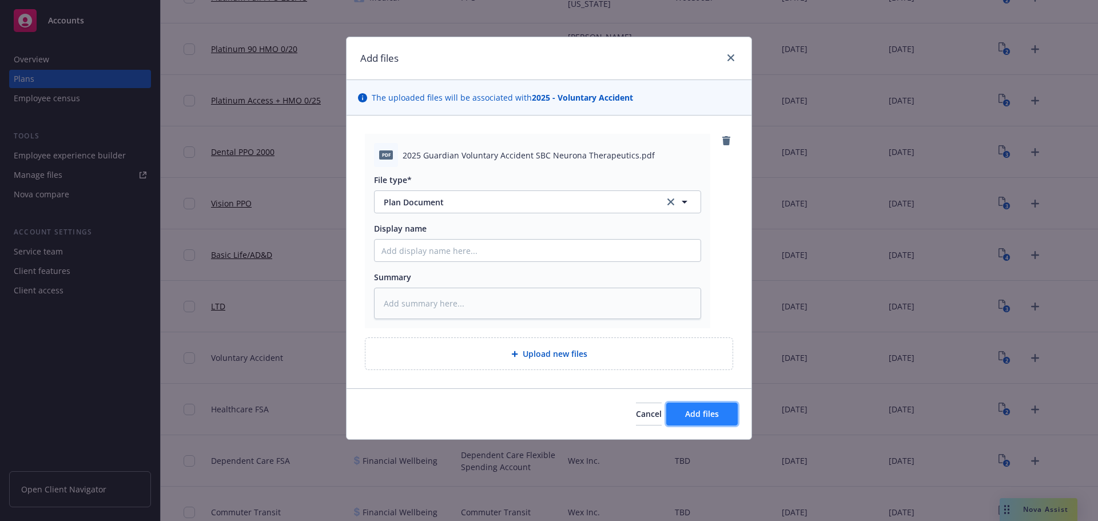
click at [721, 404] on button "Add files" at bounding box center [702, 414] width 72 height 23
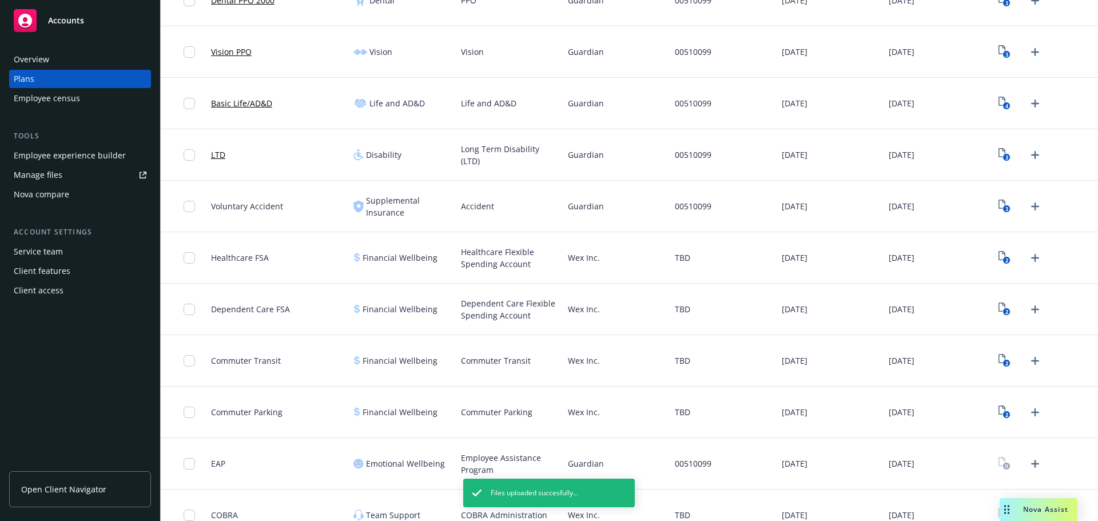
scroll to position [311, 0]
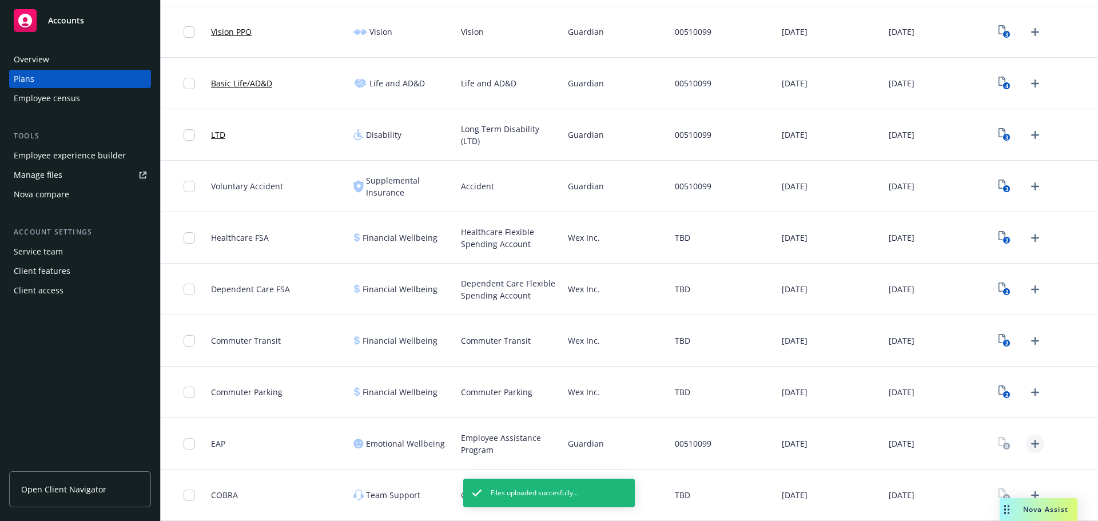
click at [1028, 444] on icon "Upload Plan Documents" at bounding box center [1035, 444] width 14 height 14
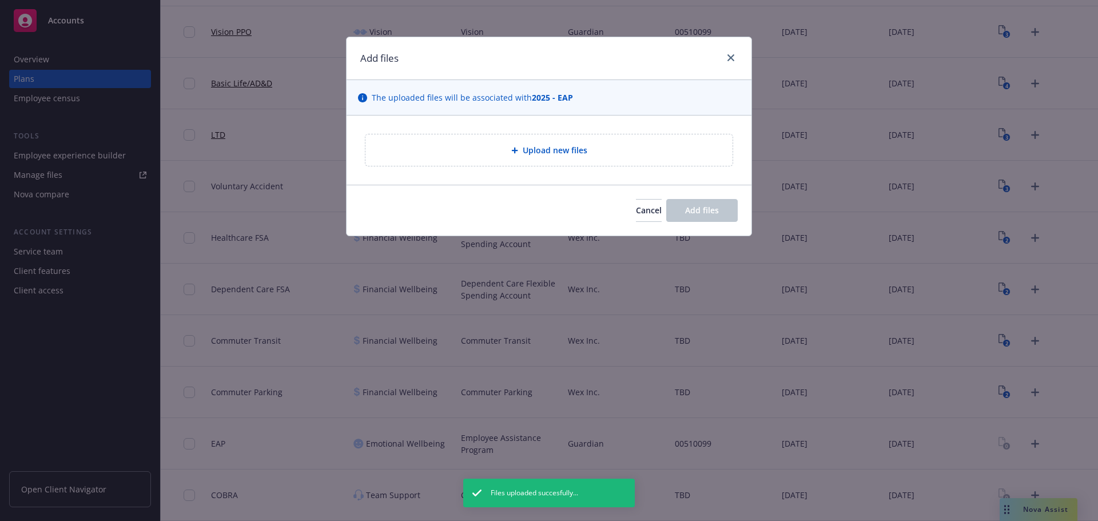
click at [655, 155] on div "Upload new files" at bounding box center [549, 150] width 349 height 13
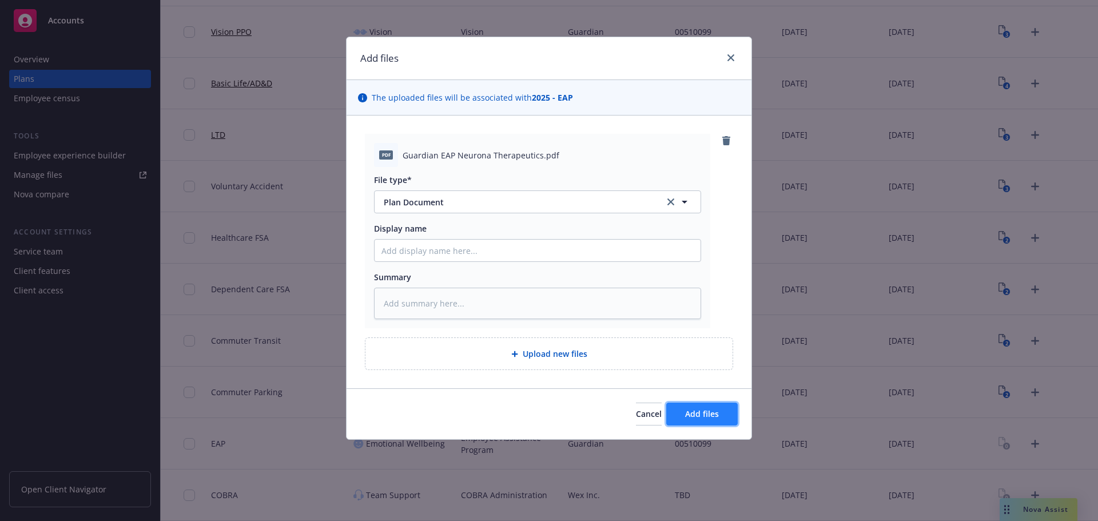
click at [703, 414] on span "Add files" at bounding box center [702, 413] width 34 height 11
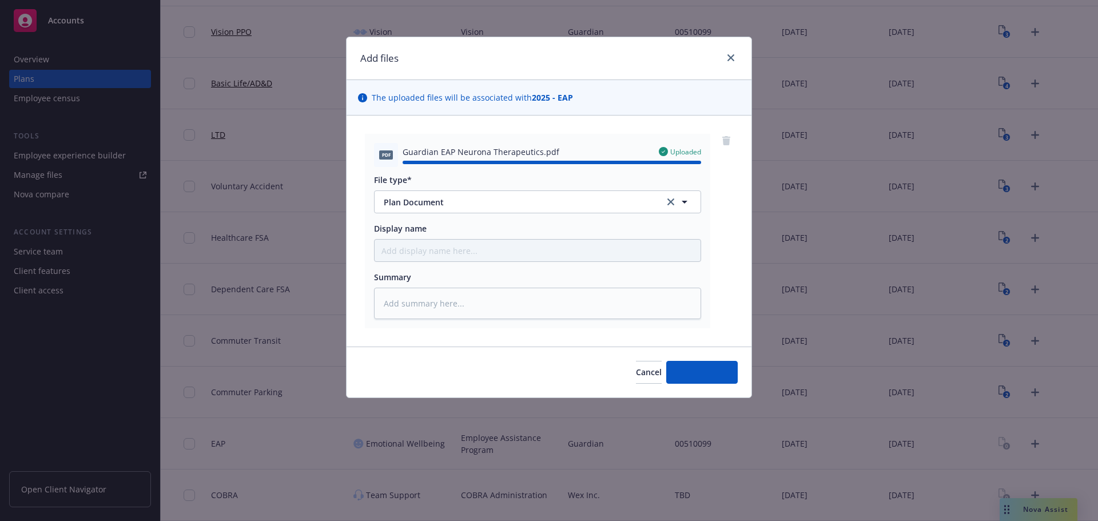
type textarea "x"
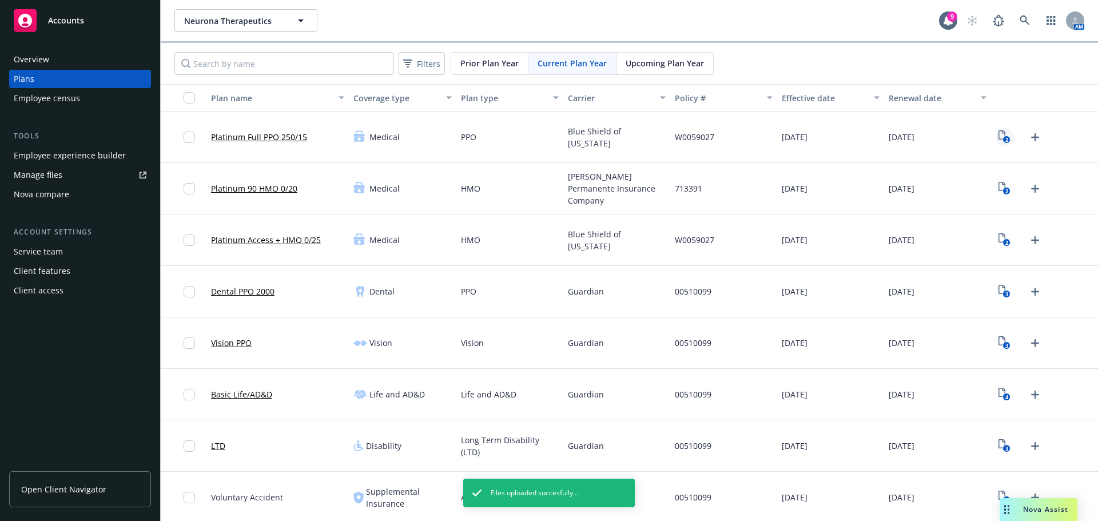
click at [999, 137] on icon "2" at bounding box center [1005, 136] width 12 height 13
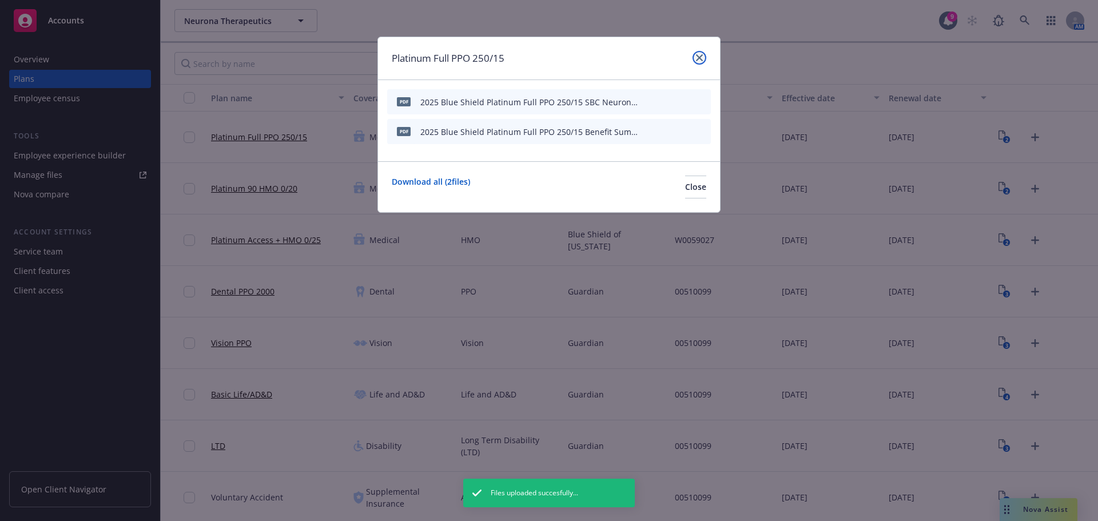
click at [700, 57] on icon "close" at bounding box center [699, 57] width 7 height 7
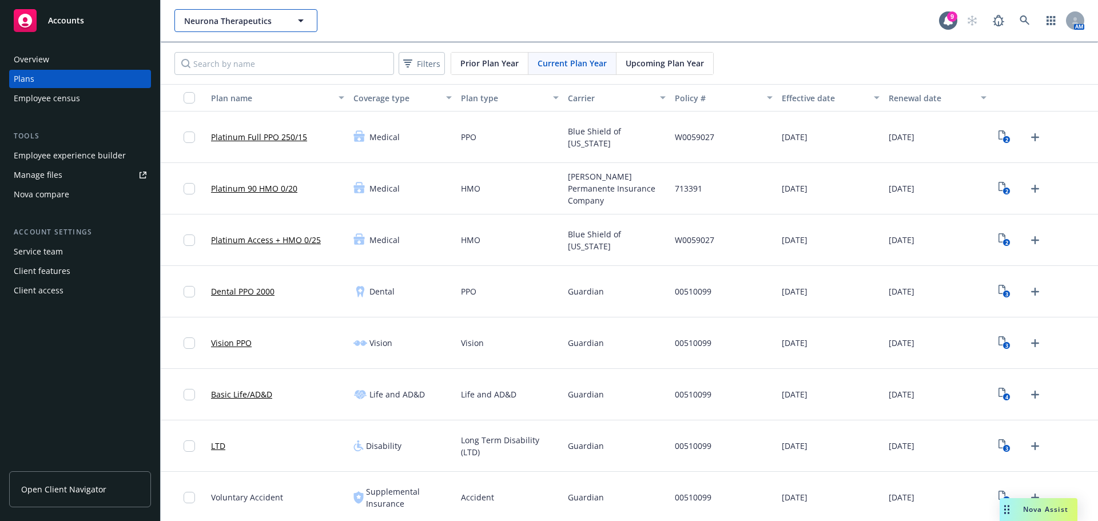
drag, startPoint x: 277, startPoint y: 19, endPoint x: 187, endPoint y: 16, distance: 89.9
click at [188, 16] on span "Neurona Therapeutics" at bounding box center [233, 21] width 99 height 12
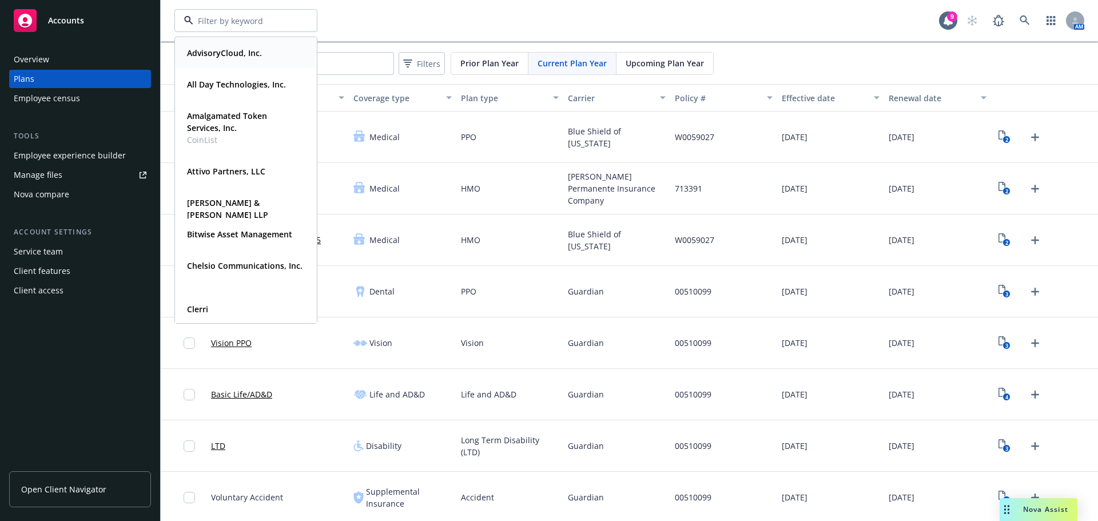
click at [502, 20] on div "AdvisoryCloud, Inc. Type Commercial FEIN [US_EMPLOYER_IDENTIFICATION_NUMBER]" at bounding box center [447, 53] width 262 height 68
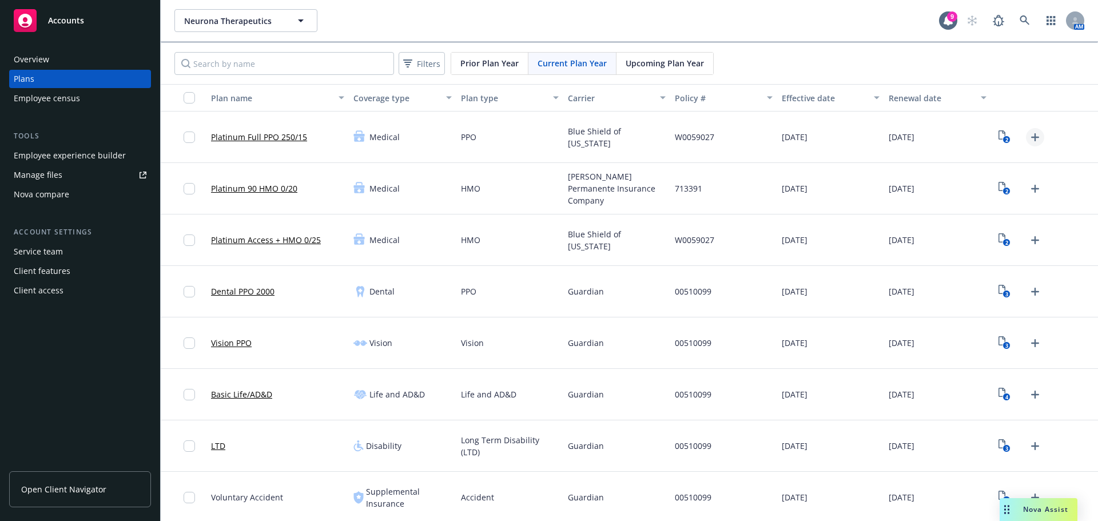
click at [1028, 134] on icon "Upload Plan Documents" at bounding box center [1035, 137] width 14 height 14
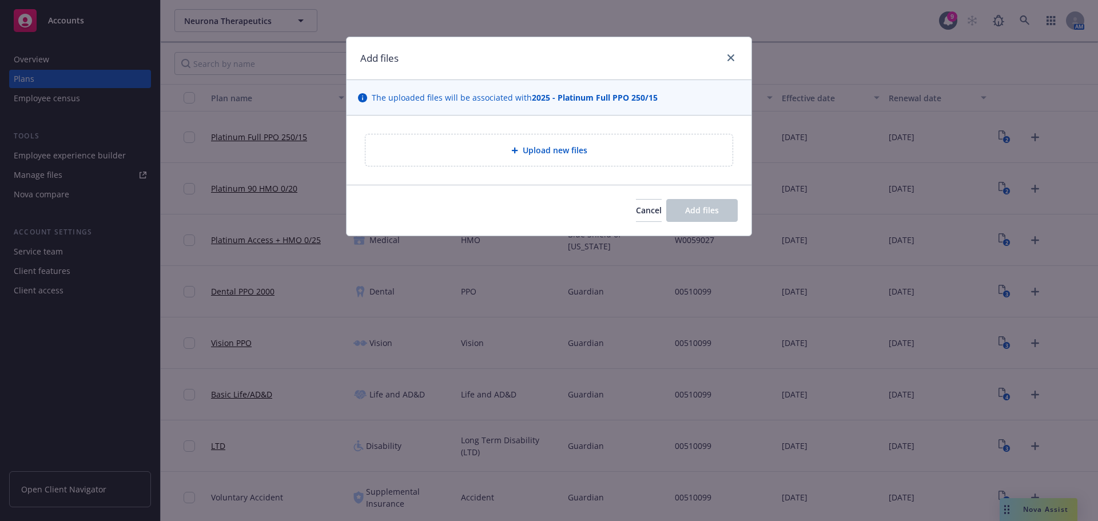
click at [542, 147] on span "Upload new files" at bounding box center [555, 150] width 65 height 12
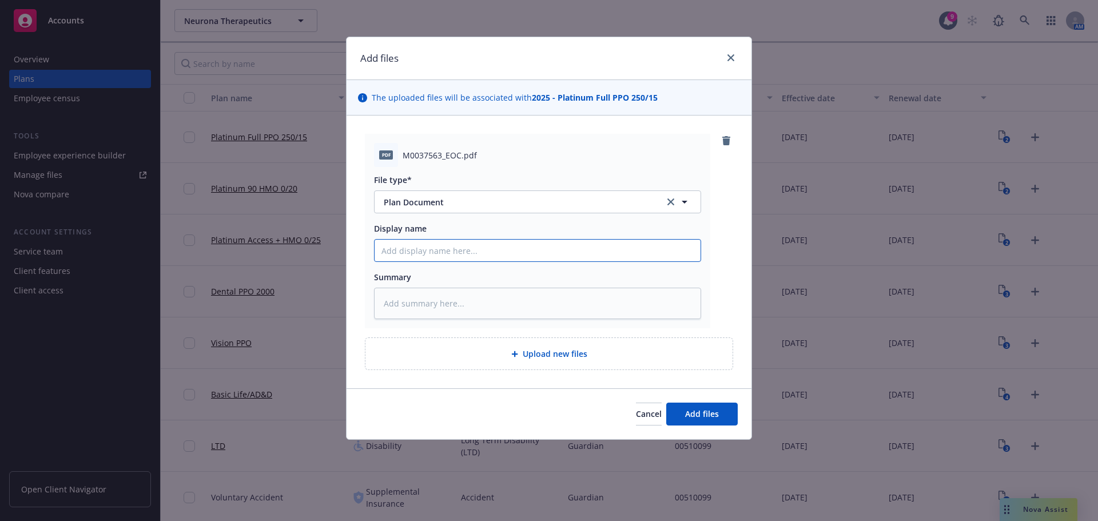
click at [493, 260] on input "Display name" at bounding box center [538, 251] width 326 height 22
type textarea "x"
type input "2"
type textarea "x"
type input "20"
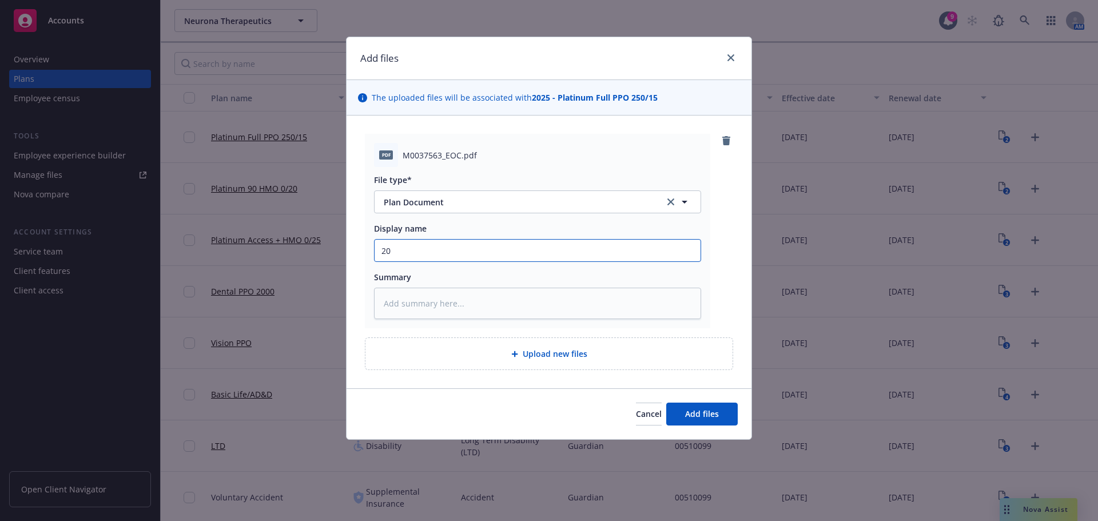
type textarea "x"
type input "202"
type textarea "x"
type input "2025"
type textarea "x"
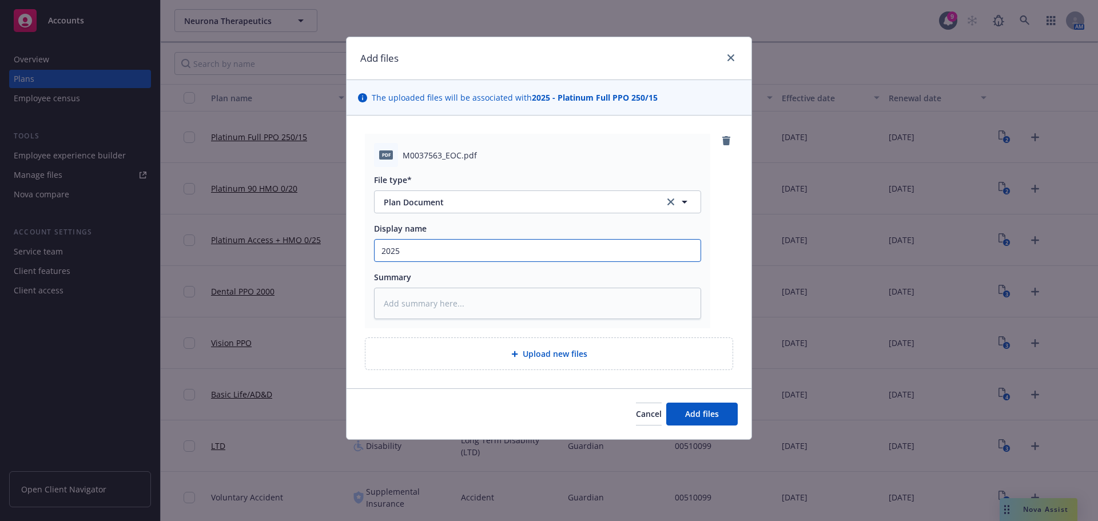
type input "2025"
type textarea "x"
type input "2025 B"
type textarea "x"
type input "2025 Bl"
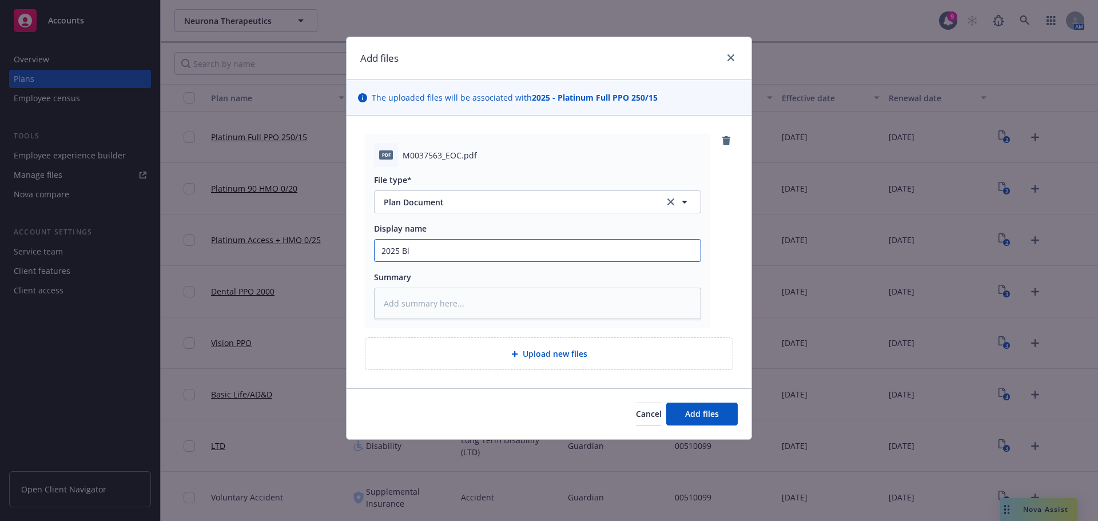
type textarea "x"
type input "2025 Blu"
type textarea "x"
type input "2025 Blue"
type textarea "x"
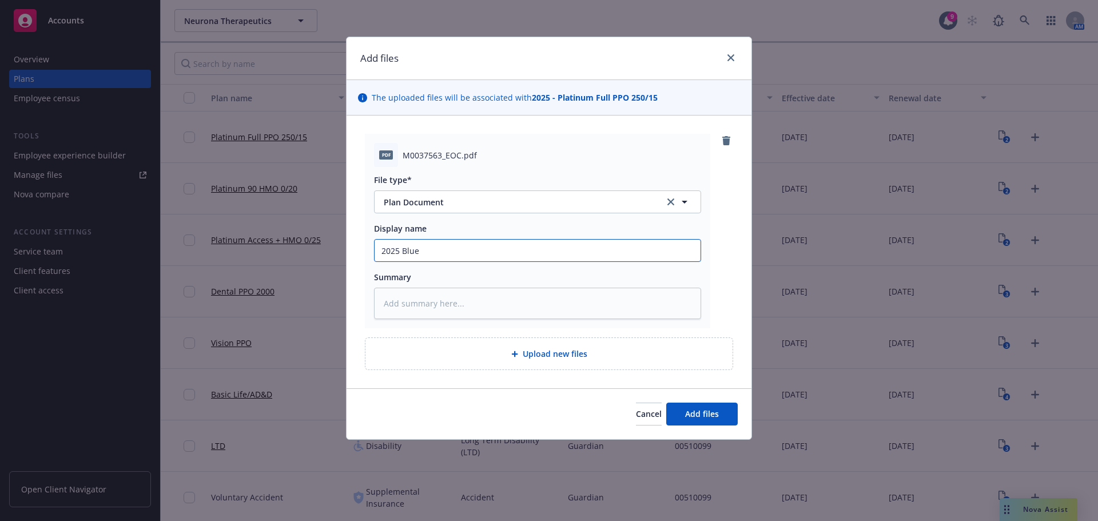
type input "2025 Blue"
type textarea "x"
type input "2025 Blue S"
type textarea "x"
type input "2025 Blue Sh"
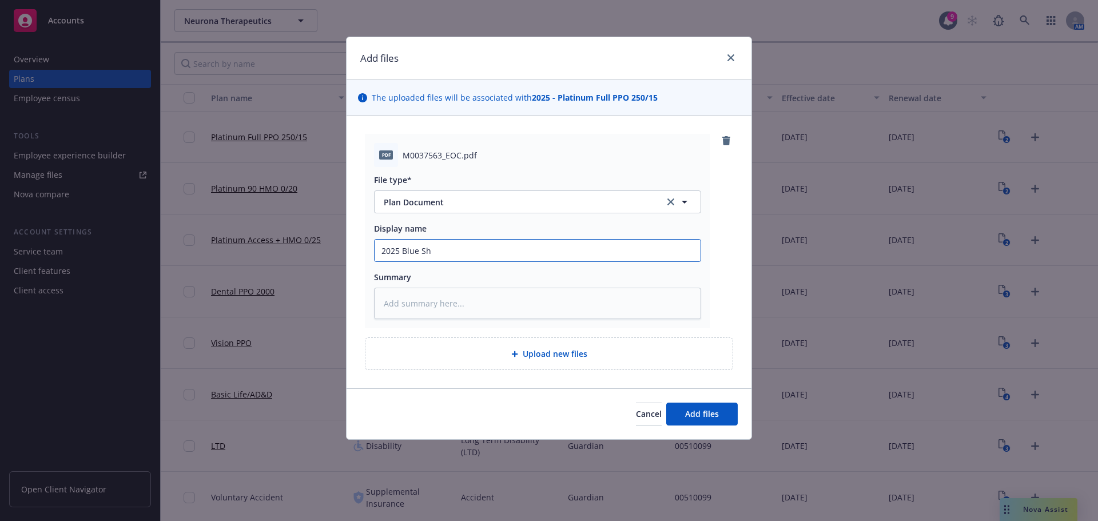
type textarea "x"
type input "2025 Blue Shi"
type textarea "x"
type input "2025 Blue Shie"
type textarea "x"
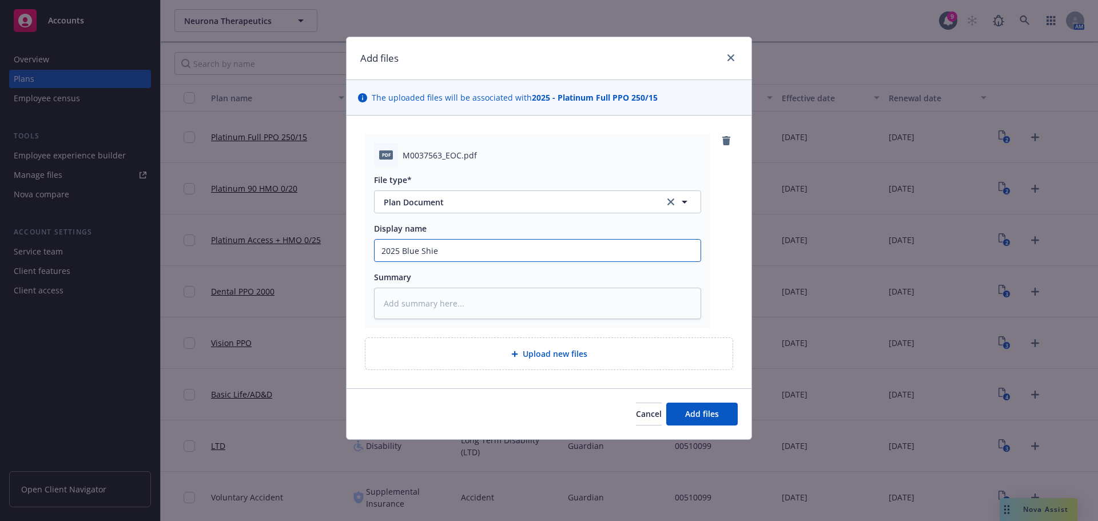
type input "2025 Blue [PERSON_NAME]"
type textarea "x"
type input "2025 Blue Shield"
type textarea "x"
type input "2025 Blue Shield"
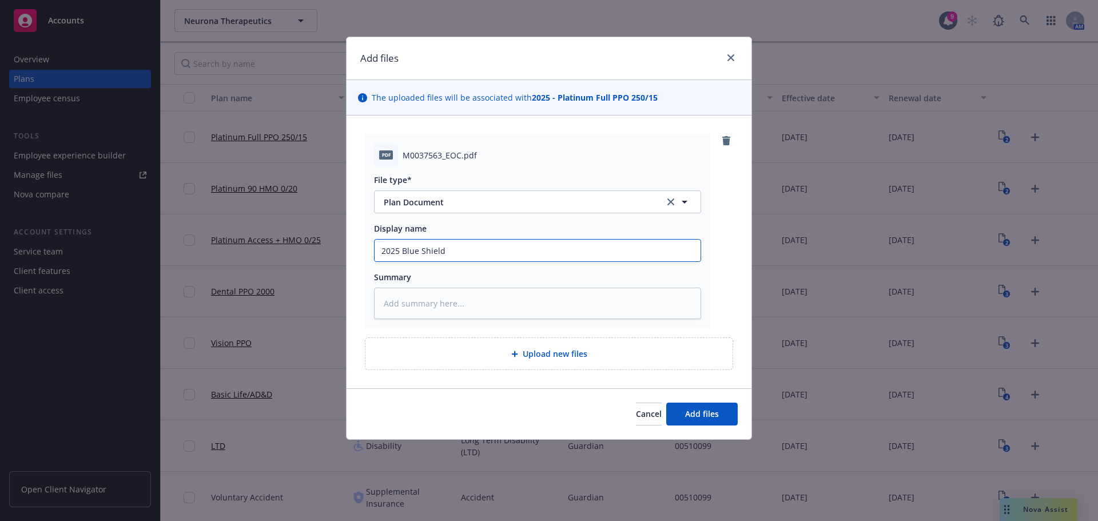
type textarea "x"
type input "2025 Blue Shield P"
type textarea "x"
type input "2025 Blue Shield Pl"
type textarea "x"
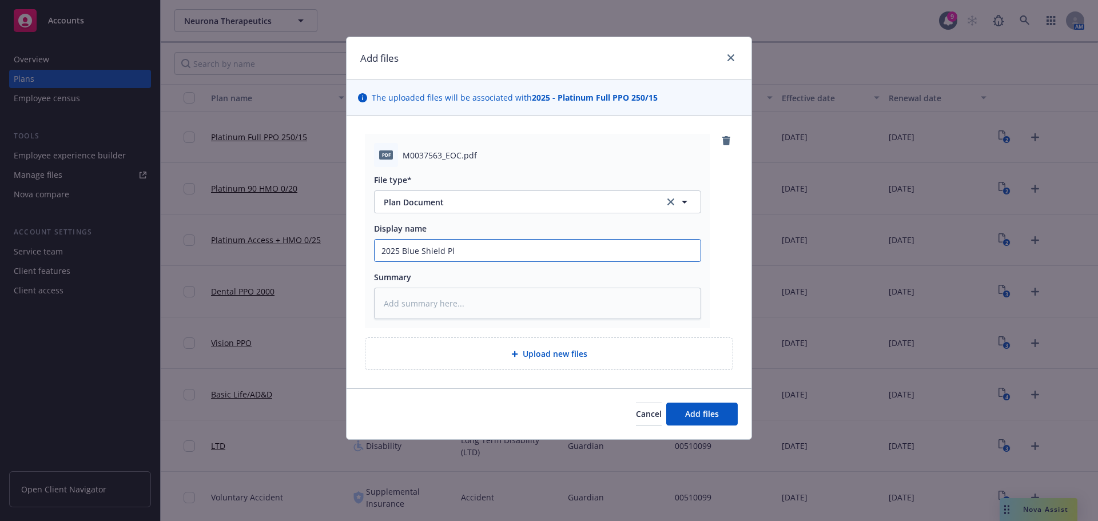
type input "2025 Blue Shield Pla"
type textarea "x"
type input "2025 Blue Shield Plat"
type textarea "x"
type input "2025 Blue Shield Plati"
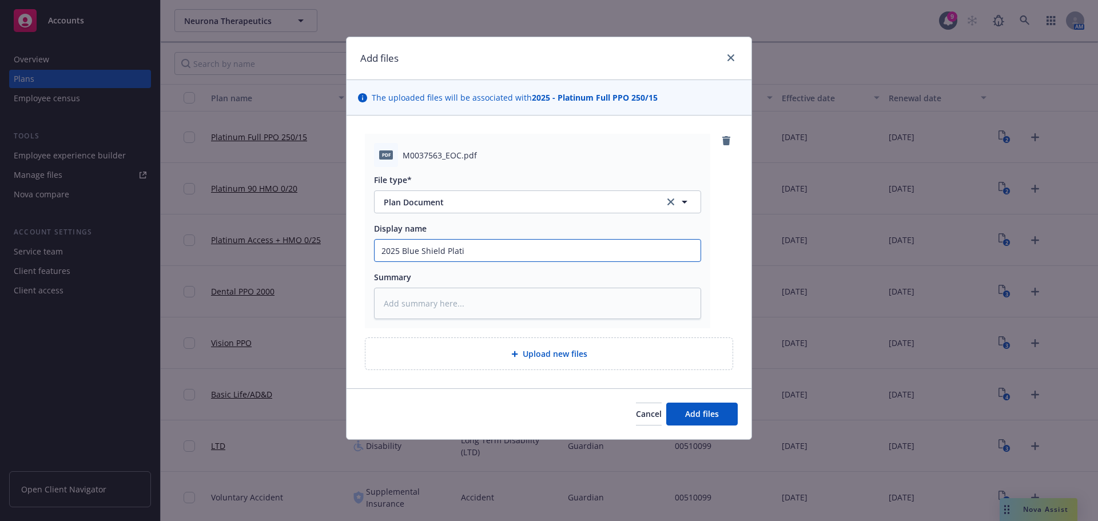
type textarea "x"
type input "2025 Blue Shield Platin"
type textarea "x"
type input "2025 Blue Shield Platinu"
type textarea "x"
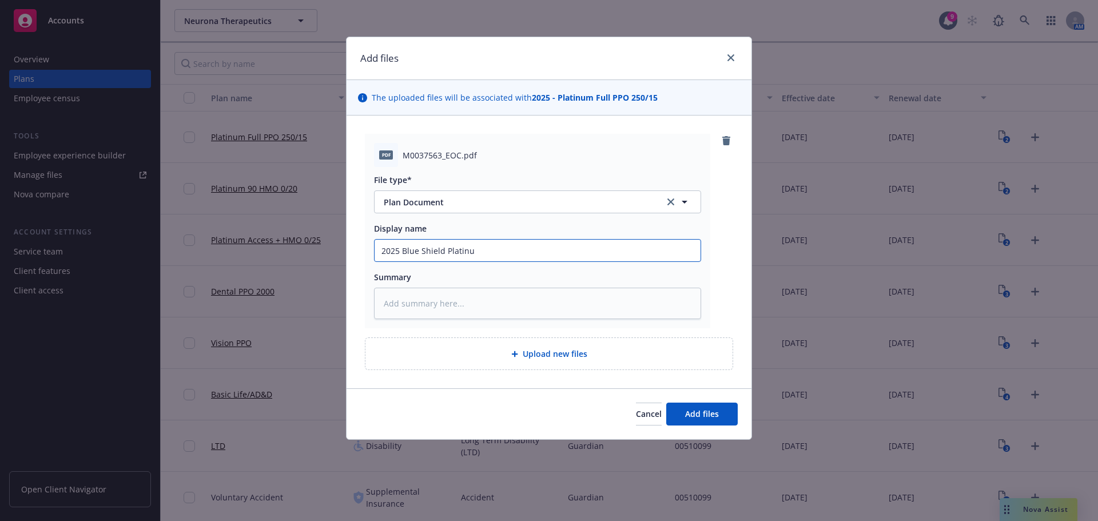
type input "2025 Blue Shield Platinum"
type textarea "x"
type input "2025 Blue Shield Platinum"
type textarea "x"
type input "2025 Blue Shield Platinum F"
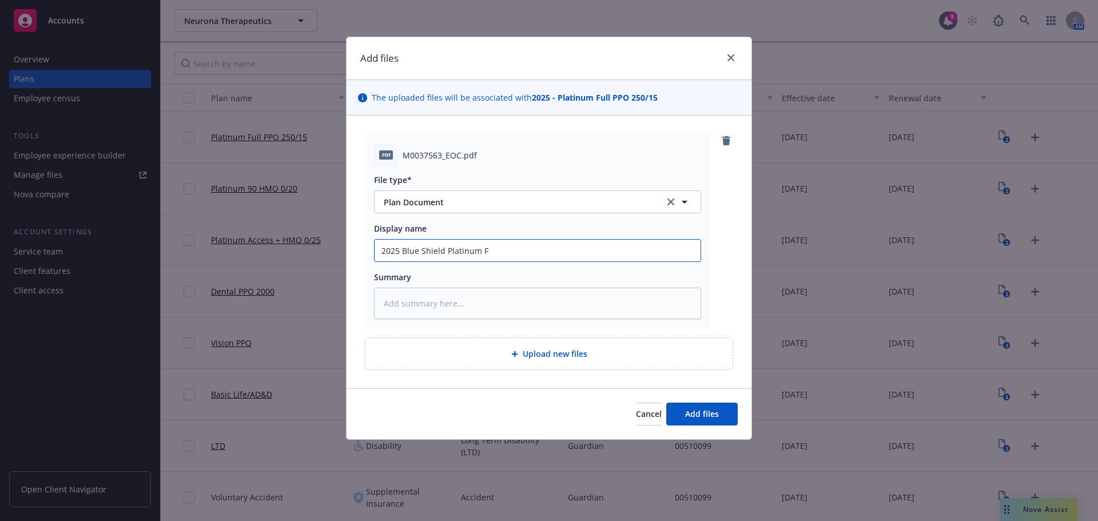
type textarea "x"
type input "2025 Blue Shield Platinum Fu"
type textarea "x"
type input "2025 Blue Shield Platinum Ful"
type textarea "x"
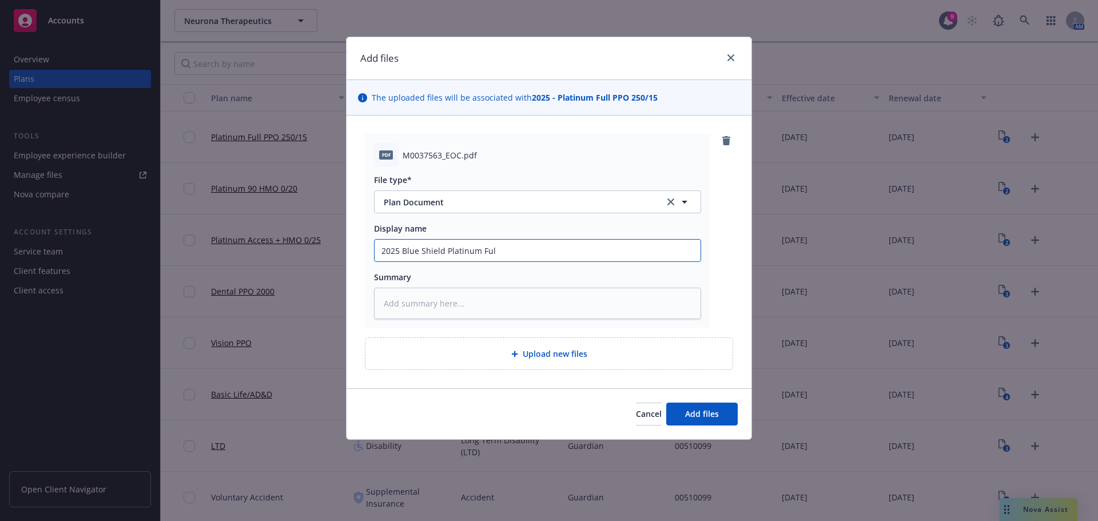
type input "2025 Blue Shield Platinum Full"
type textarea "x"
type input "2025 Blue Shield Platinum Full"
type textarea "x"
type input "2025 Blue Shield Platinum Full P"
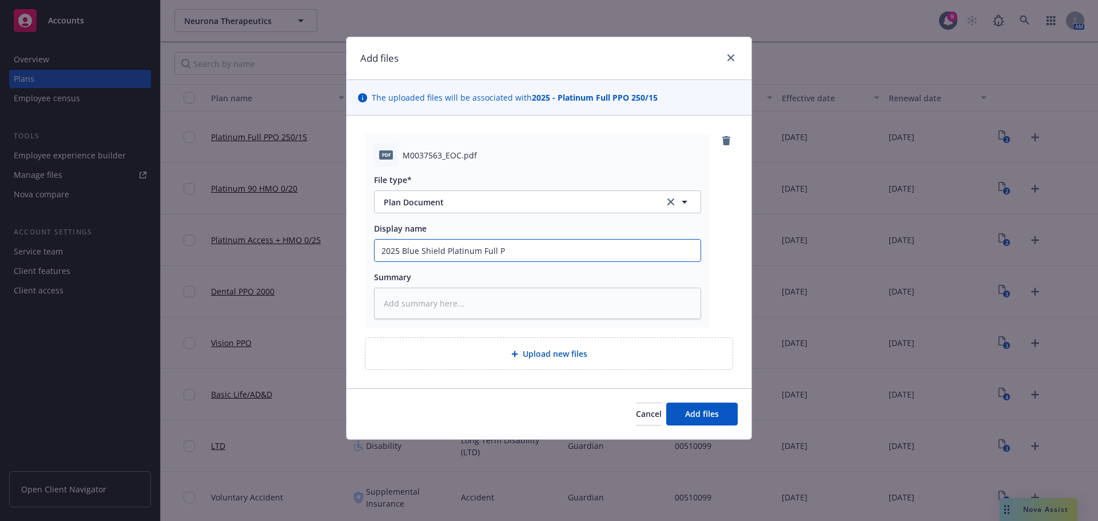
type textarea "x"
type input "2025 Blue Shield Platinum Full PP"
type textarea "x"
type input "2025 Blue Shield Platinum Full PPO"
type textarea "x"
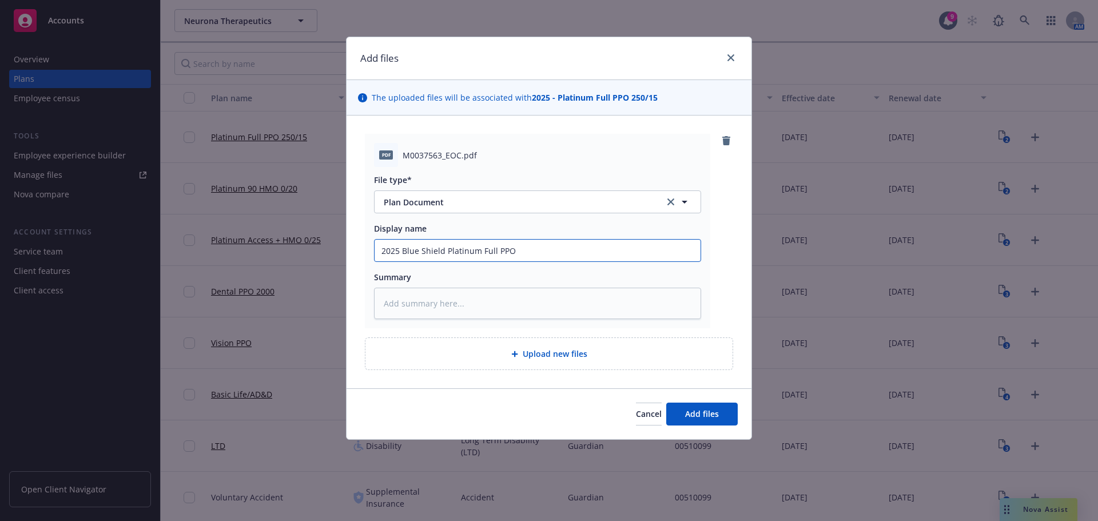
type input "2025 Blue Shield Platinum Full PPO"
type textarea "x"
type input "2025 Blue Shield Platinum Full PPO 2"
type textarea "x"
type input "2025 Blue Shield Platinum Full PPO 25"
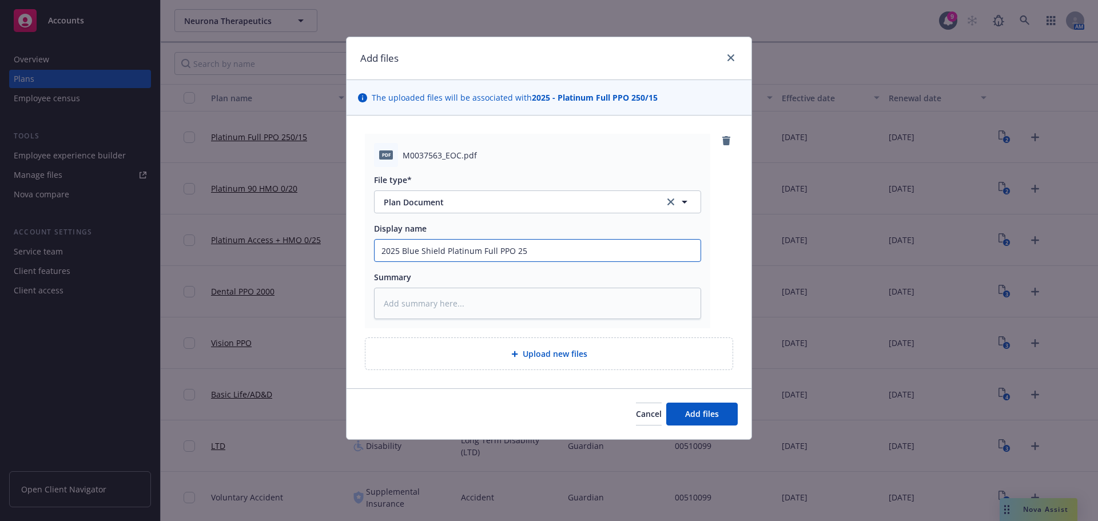
type textarea "x"
type input "2025 Blue Shield Platinum Full PPO 250"
type textarea "x"
type input "2025 Blue Shield Platinum Full PPO 250/"
type textarea "x"
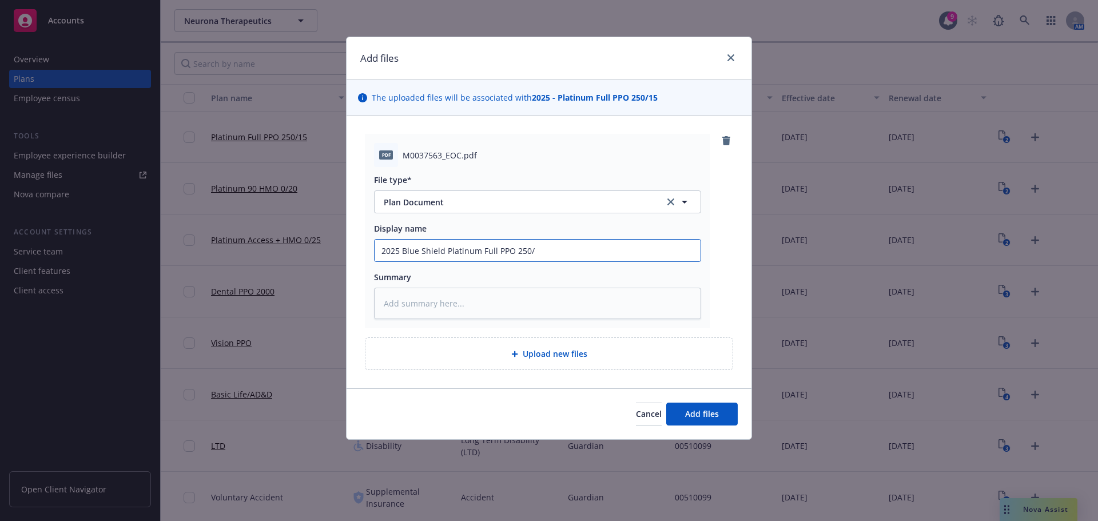
type input "2025 Blue Shield Platinum Full PPO 250/1"
type textarea "x"
type input "2025 Blue Shield Platinum Full PPO 250/15"
type textarea "x"
type input "2025 Blue Shield Platinum Full PPO 250/15"
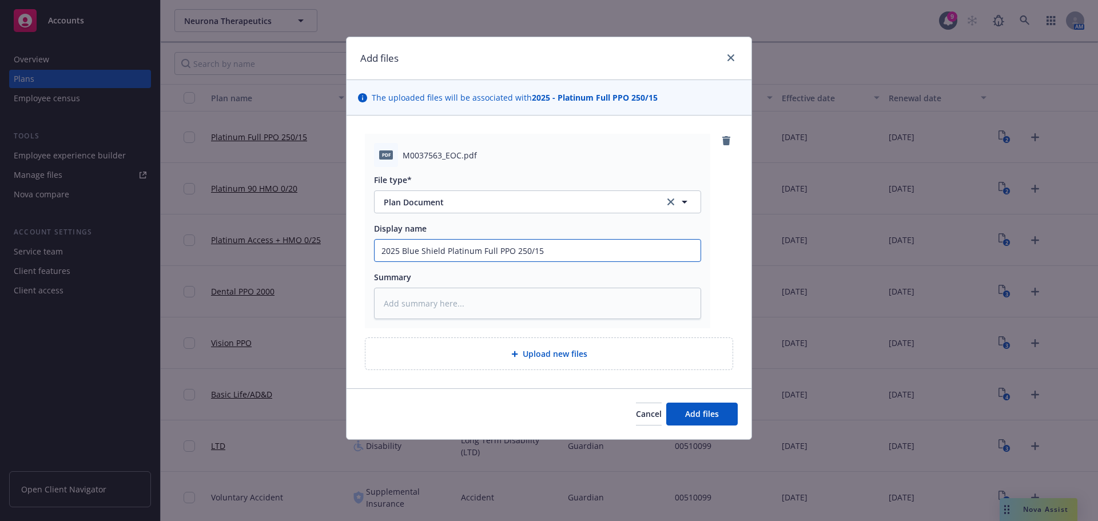
type textarea "x"
type input "2025 Blue Shield Platinum Full PPO 250/15 E"
type textarea "x"
type input "2025 Blue Shield Platinum Full PPO 250/15 EO"
type textarea "x"
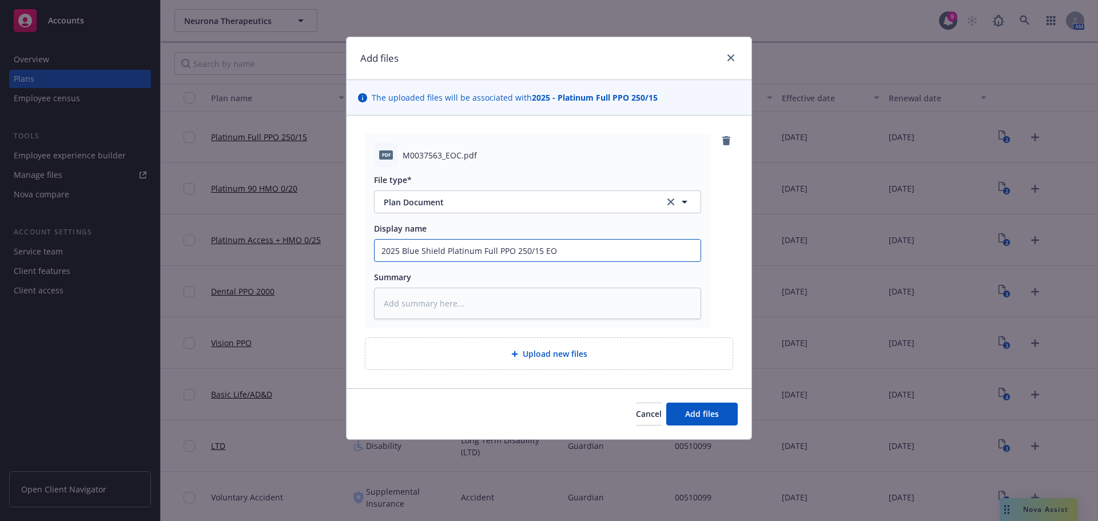
type input "2025 Blue Shield Platinum Full PPO 250/15 EOC"
type textarea "x"
type input "2025 Blue Shield Platinum Full PPO 250/15 EOC"
type textarea "x"
type input "2025 Blue Shield Platinum Full PPO 250/15 EOC N"
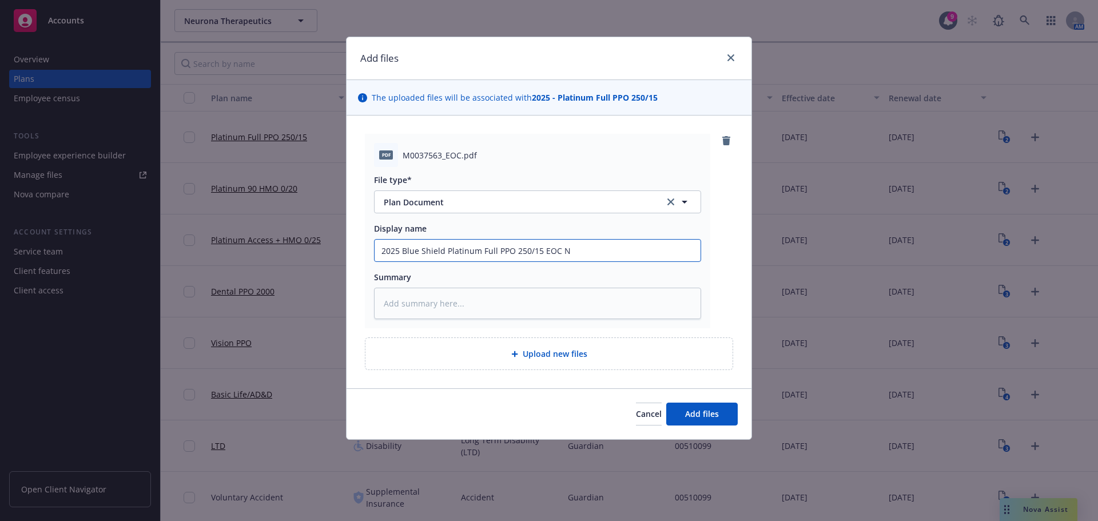
type textarea "x"
type input "2025 Blue Shield Platinum Full PPO 250/15 EOC Ne"
type textarea "x"
type input "2025 Blue Shield Platinum Full PPO 250/15 EOC Neu"
type textarea "x"
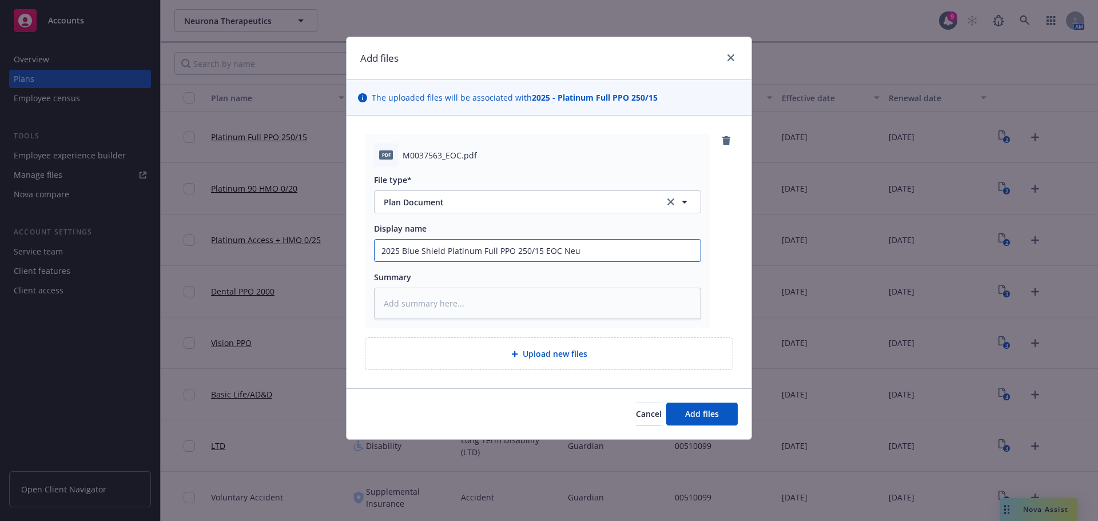
type input "2025 Blue Shield Platinum Full PPO 250/15 EOC Neur"
type textarea "x"
type input "2025 Blue Shield Platinum Full PPO 250/15 EOC Neuro"
type textarea "x"
type input "2025 Blue Shield Platinum Full PPO 250/15 EOC Neuron"
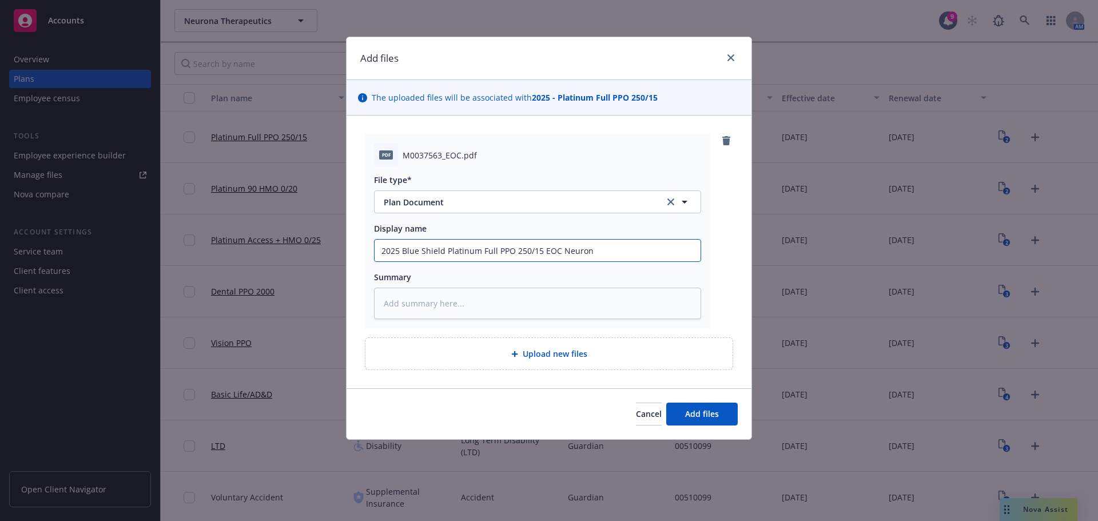
type textarea "x"
type input "2025 Blue Shield Platinum Full PPO 250/15 EOC Neurona"
type textarea "x"
type input "2025 Blue Shield Platinum Full PPO 250/15 EOC Neurona"
type textarea "x"
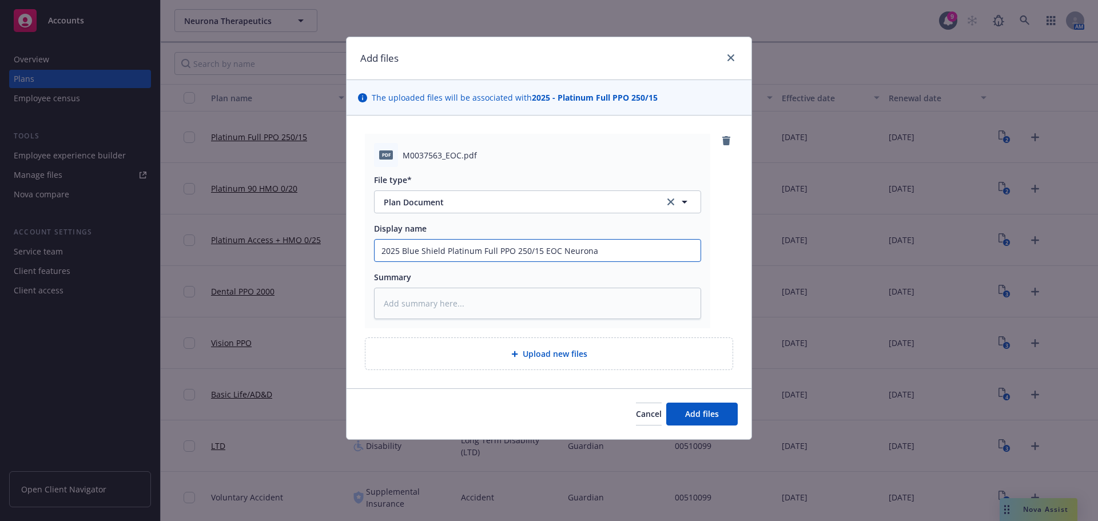
type input "2025 Blue Shield Platinum Full PPO 250/15 EOC Neurona T"
type textarea "x"
type input "2025 Blue Shield Platinum Full PPO 250/15 EOC Neurona Th"
type textarea "x"
type input "2025 Blue Shield Platinum Full PPO 250/15 EOC Neurona The"
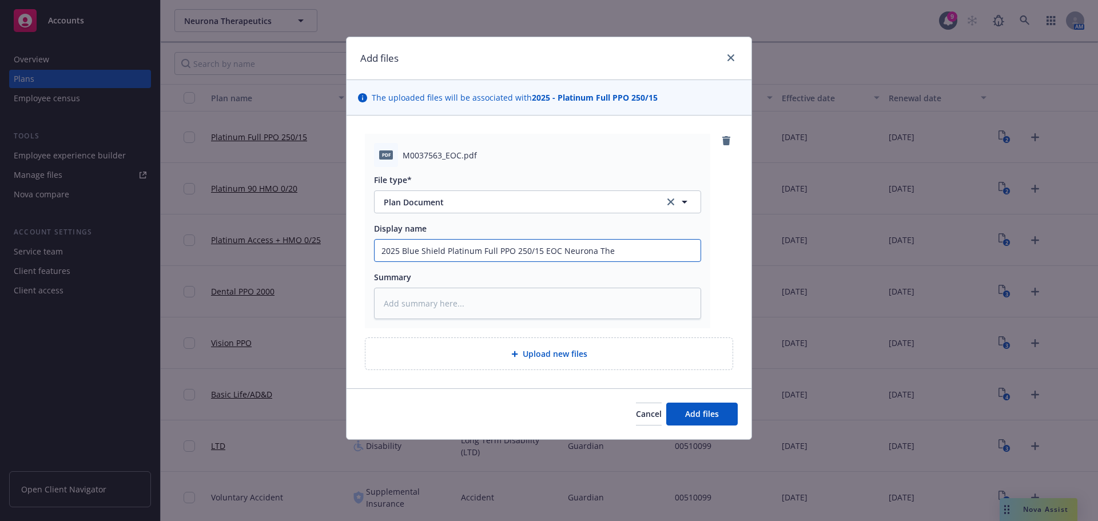
type textarea "x"
type input "2025 Blue Shield Platinum Full PPO 250/15 EOC Neurona Ther"
type textarea "x"
type input "2025 Blue Shield Platinum Full PPO 250/15 EOC Neurona Thera"
type textarea "x"
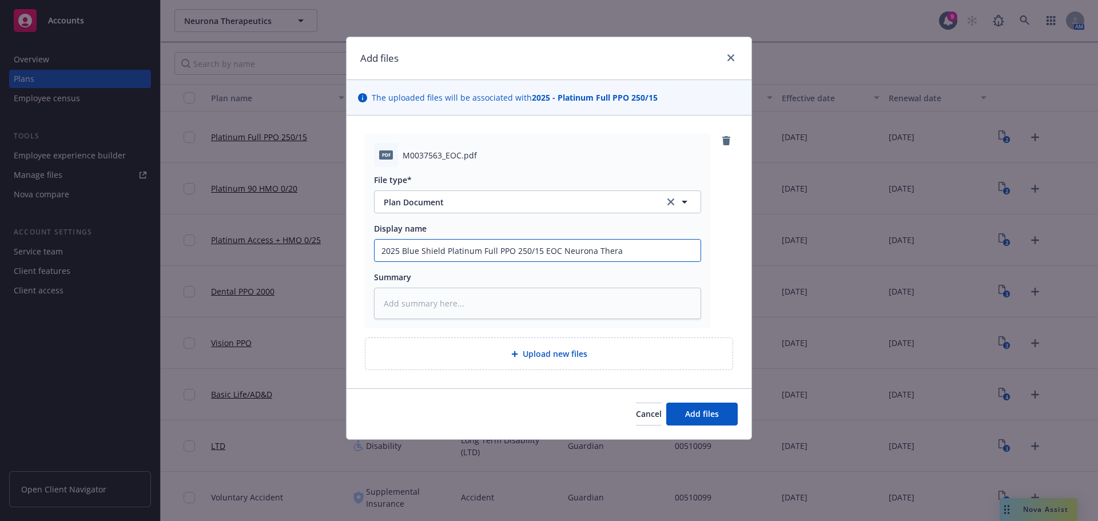
type input "2025 Blue Shield Platinum Full PPO 250/15 EOC Neurona Therap"
type textarea "x"
type input "2025 Blue Shield Platinum Full PPO 250/15 EOC Neurona Therape"
type textarea "x"
type input "2025 Blue Shield Platinum Full PPO 250/15 EOC Neurona Therapeu"
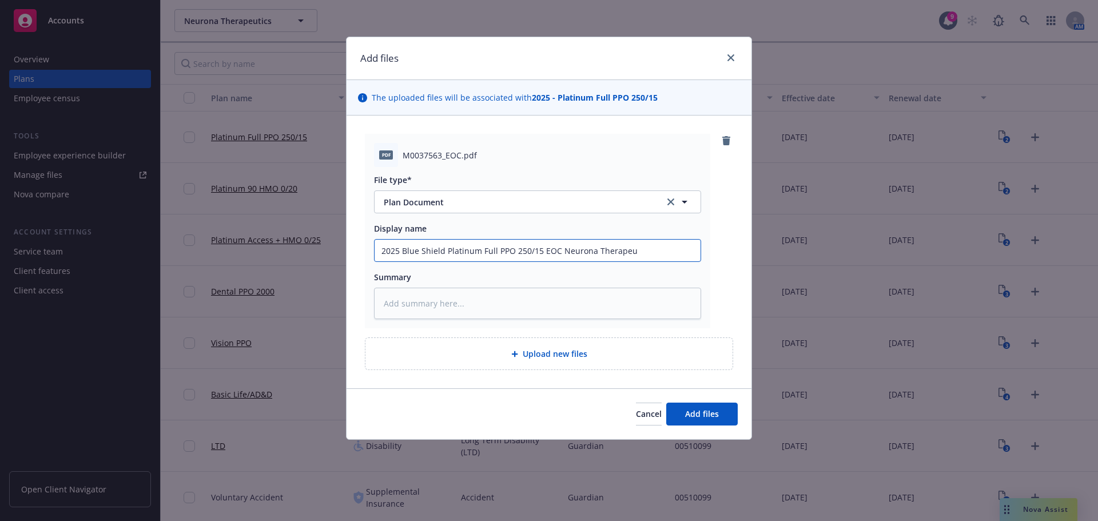
type textarea "x"
type input "2025 Blue Shield Platinum Full PPO 250/15 EOC Neurona Therapeut"
type textarea "x"
type input "2025 Blue Shield Platinum Full PPO 250/15 EOC Neurona Therapeuti"
type textarea "x"
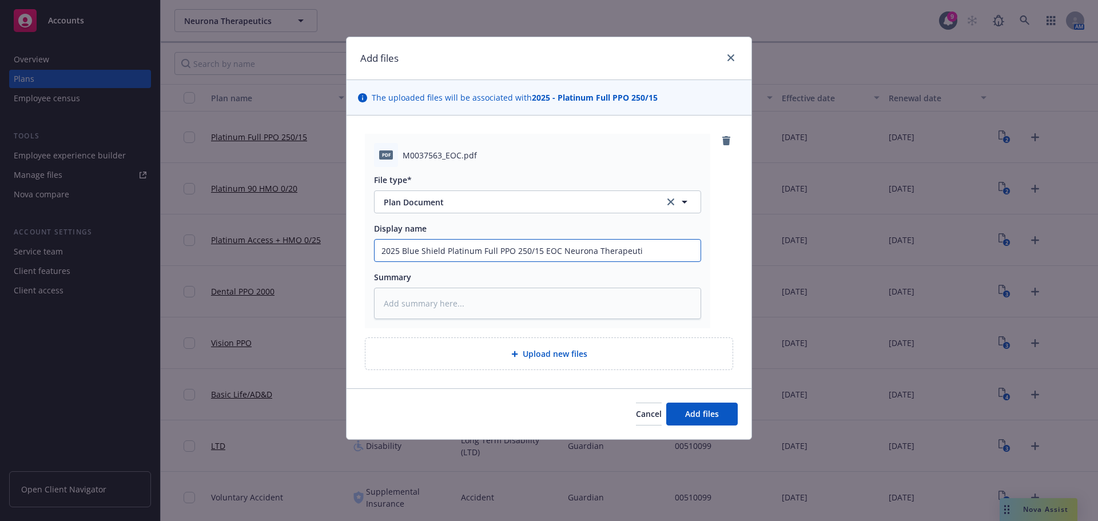
type input "2025 Blue Shield Platinum Full PPO 250/15 EOC Neurona Therapeutic"
type textarea "x"
drag, startPoint x: 650, startPoint y: 257, endPoint x: 396, endPoint y: 234, distance: 255.6
click at [347, 243] on div "pdf M0037563_EOC.pdf File type* Plan Document Plan Document Display name 2025 B…" at bounding box center [549, 252] width 405 height 273
type input "2025 Blue Shield Platinum Full PPO 250/15 EOC Neurona Therapeutics"
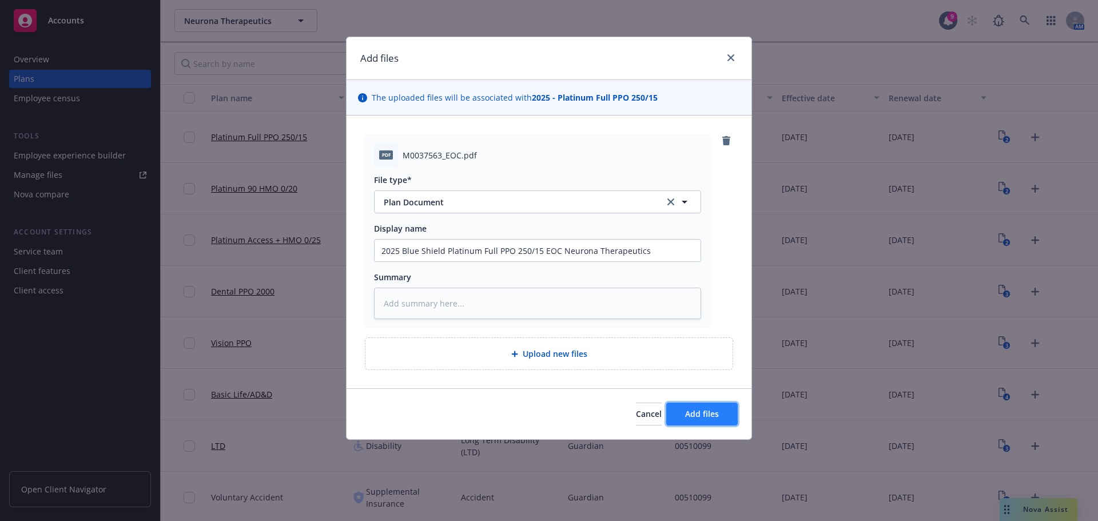
click at [713, 413] on span "Add files" at bounding box center [702, 413] width 34 height 11
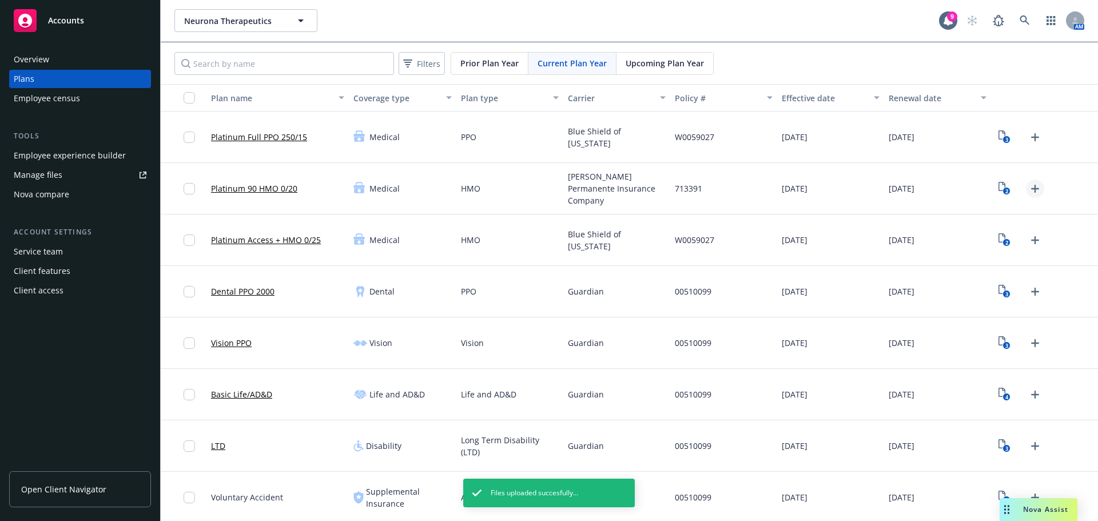
click at [1033, 194] on icon "Upload Plan Documents" at bounding box center [1035, 189] width 14 height 14
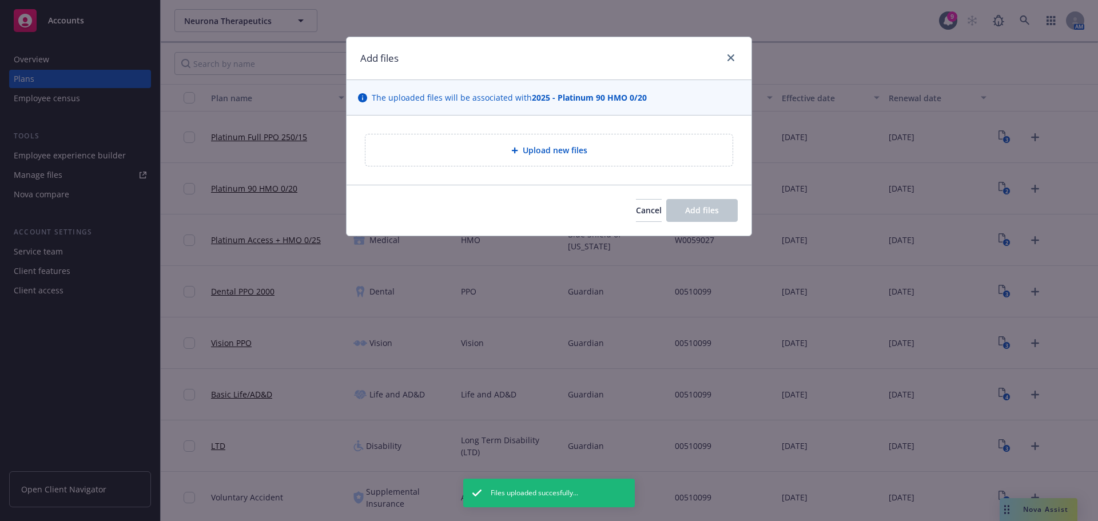
click at [666, 144] on div "Upload new files" at bounding box center [549, 150] width 349 height 13
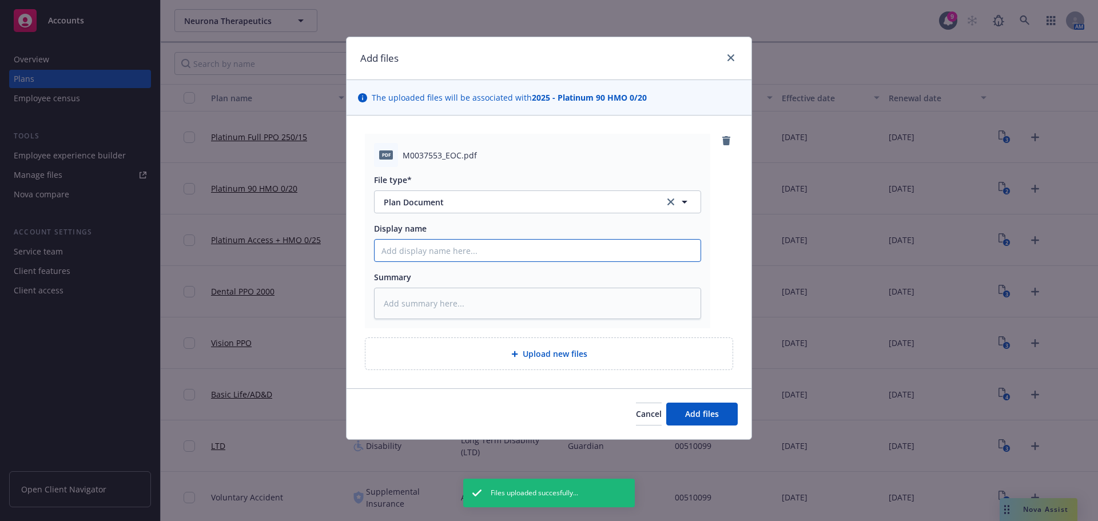
paste input "2025 Blue Shield Platinum Full PPO 250/15 EOC Neurona Therapeutics"
type textarea "x"
type input "2025 Blue Shield Platinum Full PPO 250/15 EOC Neurona Therapeutics"
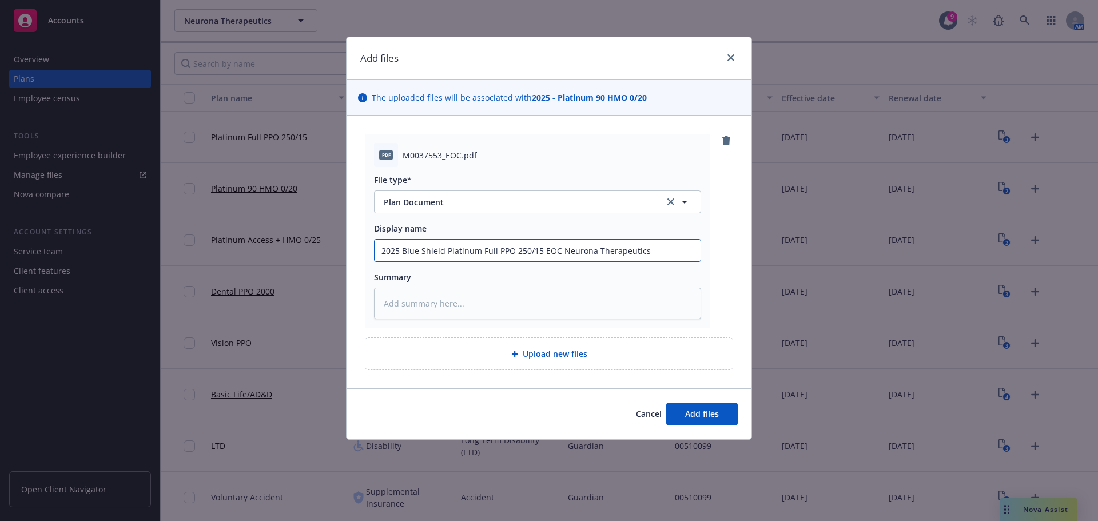
drag, startPoint x: 480, startPoint y: 250, endPoint x: 540, endPoint y: 247, distance: 59.6
click at [540, 247] on input "2025 Blue Shield Platinum Full PPO 250/15 EOC Neurona Therapeutics" at bounding box center [538, 251] width 326 height 22
type textarea "x"
type input "2025 Blue Shield Platinum A EOC Neurona Therapeutics"
type textarea "x"
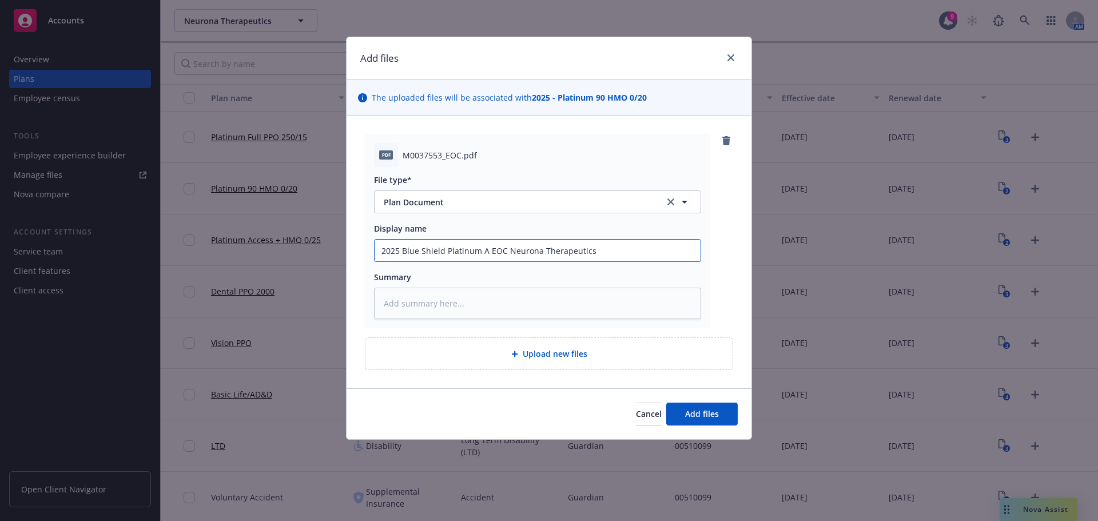
type input "2025 Blue Shield Platinum Ac EOC Neurona Therapeutics"
type textarea "x"
type input "2025 Blue Shield Platinum Acc EOC Neurona Therapeutics"
type textarea "x"
type input "2025 Blue Shield Platinum Acce EOC Neurona Therapeutics"
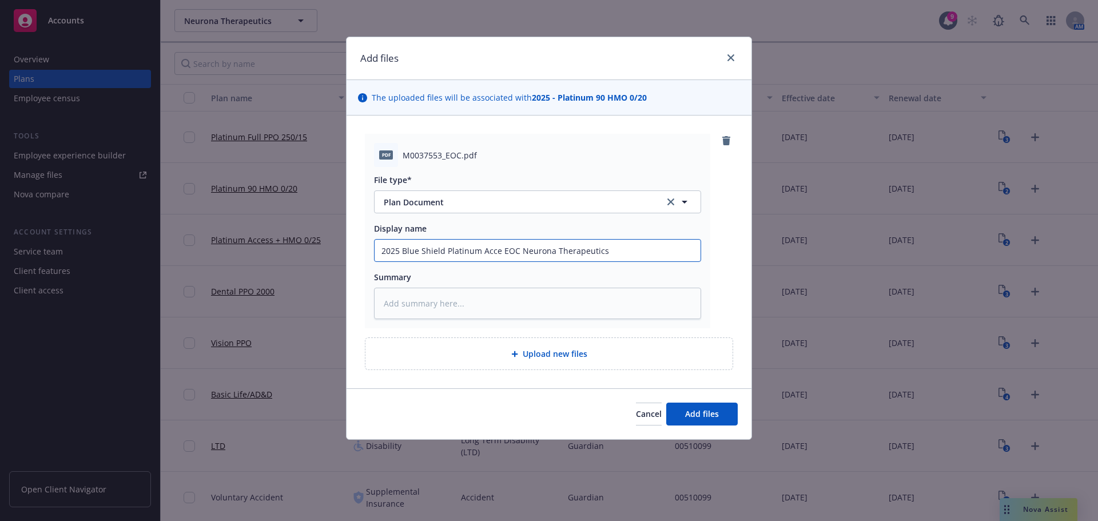
type textarea "x"
type input "2025 Blue Shield Platinum Acces EOC Neurona Therapeutics"
type textarea "x"
type input "2025 Blue Shield Platinum Access EOC Neurona Therapeutics"
type textarea "x"
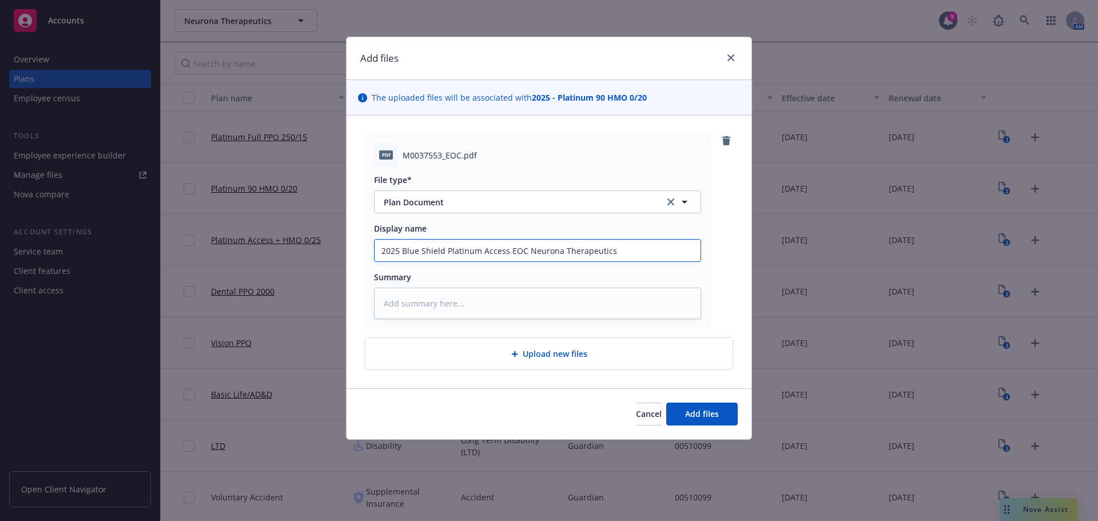
type input "2025 Blue Shield Platinum Access EOC Neurona Therapeutics"
type textarea "x"
type input "2025 Blue Shield Platinum Access EOC Neurona Therapeutics"
type textarea "x"
type input "2025 Blue Shield Platinum Access= EOC Neurona Therapeutics"
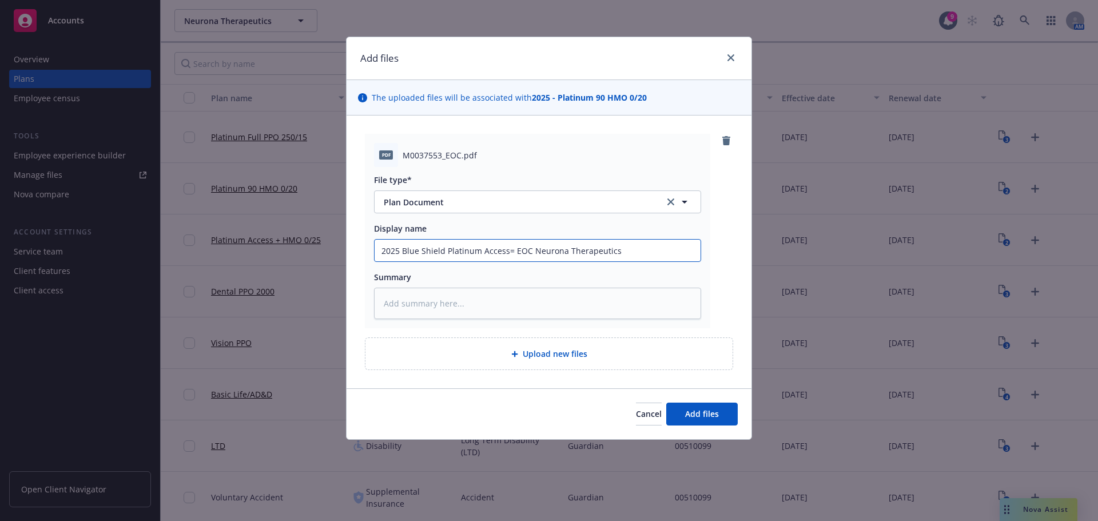
type textarea "x"
type input "2025 Blue Shield Platinum Access EOC Neurona Therapeutics"
type textarea "x"
type input "2025 Blue Shield Platinum Access+ EOC Neurona Therapeutics"
type textarea "x"
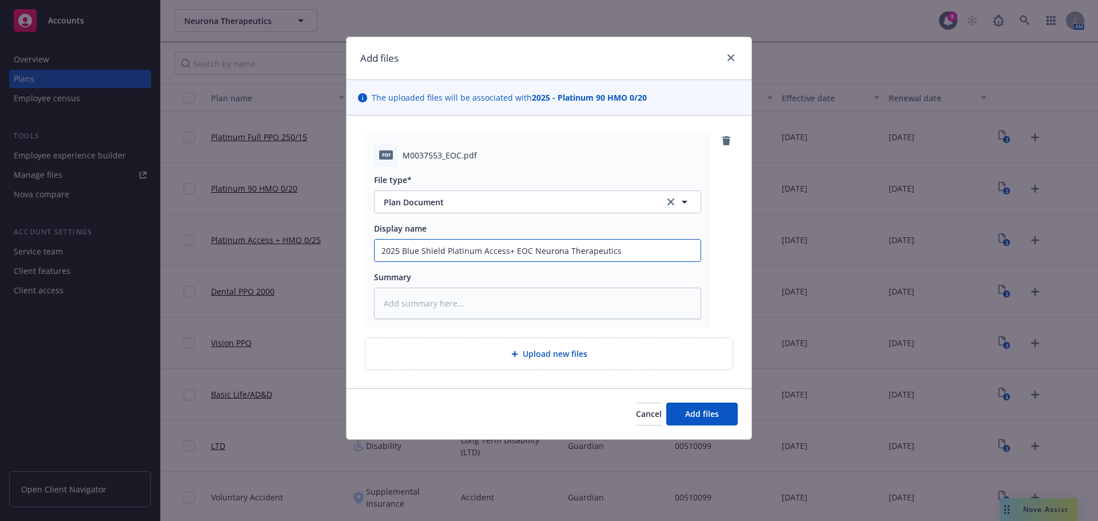
type input "2025 Blue Shield Platinum Access+ EOC Neurona Therapeutics"
type textarea "x"
type input "2025 Blue Shield Platinum Access+ H EOC Neurona Therapeutics"
type textarea "x"
type input "2025 Blue Shield Platinum Access+ EOC Neurona Therapeutics"
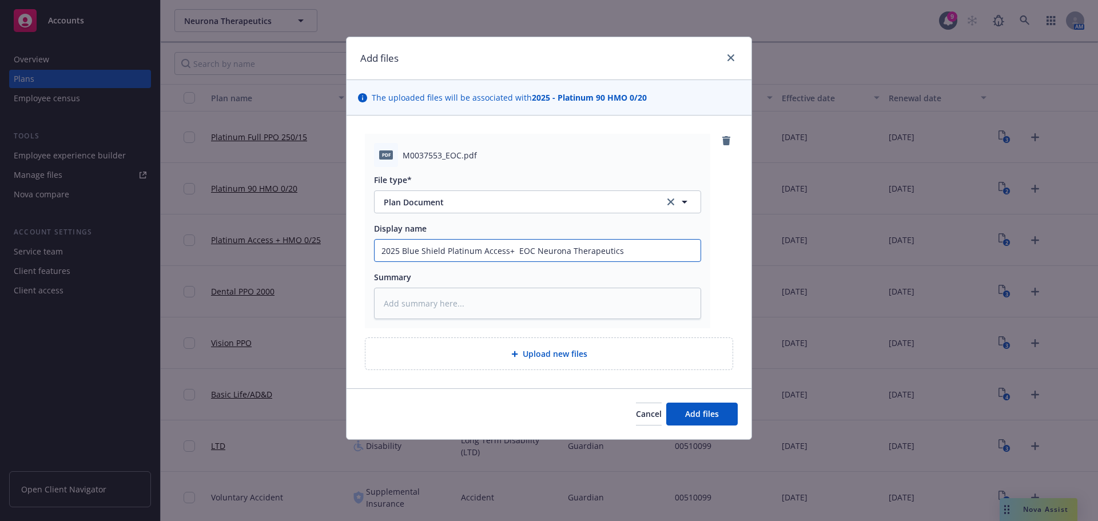
type textarea "x"
type input "2025 Blue Shield Platinum Access+ EOC Neurona Therapeutics"
type textarea "x"
type input "2025 Blue Shield Platinum Access+H EOC Neurona Therapeutics"
type textarea "x"
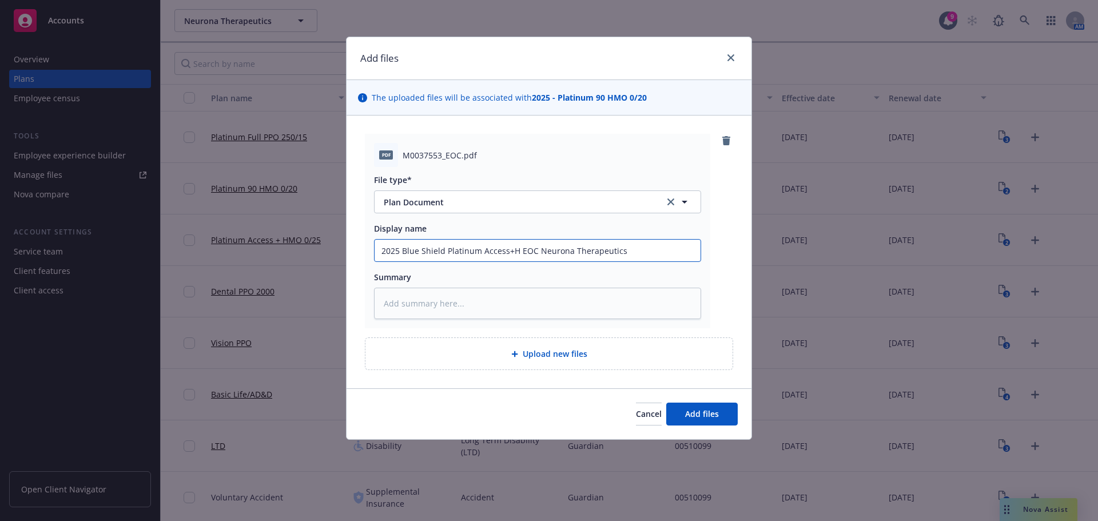
type input "2025 Blue Shield Platinum Access+HM EOC Neurona Therapeutics"
type textarea "x"
type input "2025 Blue Shield Platinum Access+HMO EOC Neurona Therapeutics"
type textarea "x"
type input "2025 Blue Shield Platinum Access+HMO EOC Neurona Therapeutics"
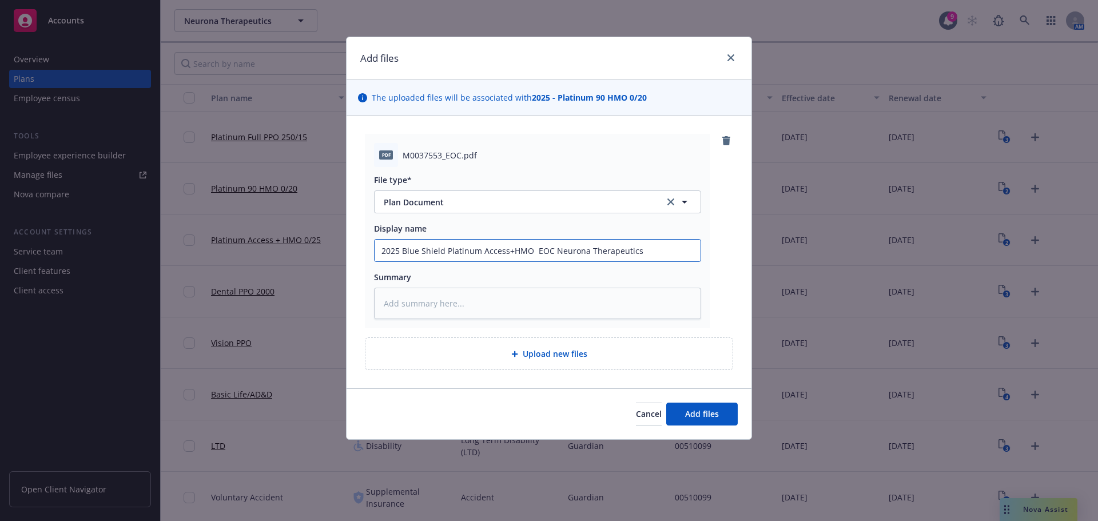
type textarea "x"
type input "2025 Blue Shield Platinum Access+HMO 0 EOC Neurona Therapeutics"
type textarea "x"
type input "2025 Blue Shield Platinum Access+HMO 0/ EOC Neurona Therapeutics"
type textarea "x"
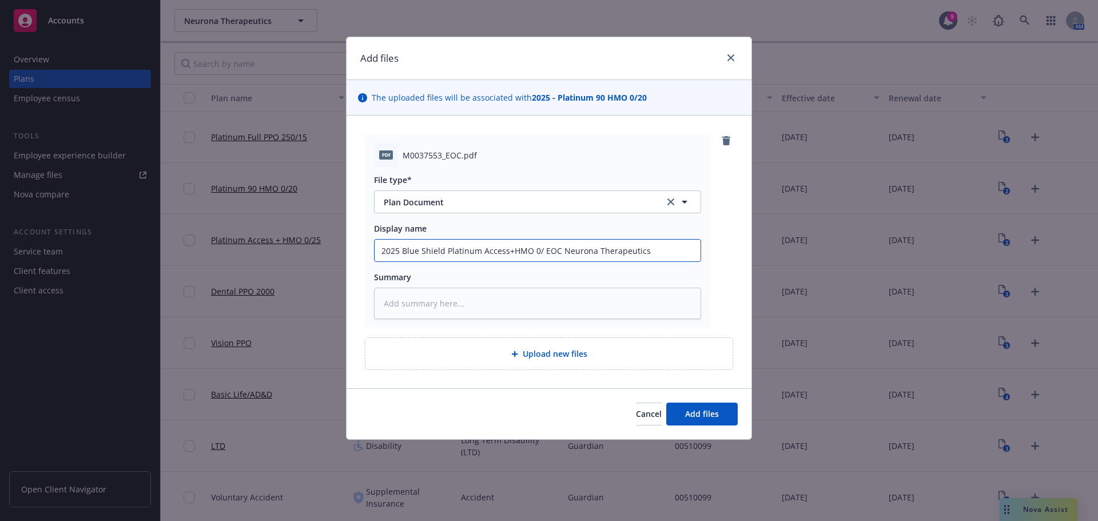
type input "2025 Blue Shield Platinum Access+HMO 0/2 EOC Neurona Therapeutics"
type textarea "x"
type input "2025 Blue Shield Platinum Access+HMO 0/25 EOC Neurona Therapeutics"
click at [700, 407] on button "Add files" at bounding box center [702, 414] width 72 height 23
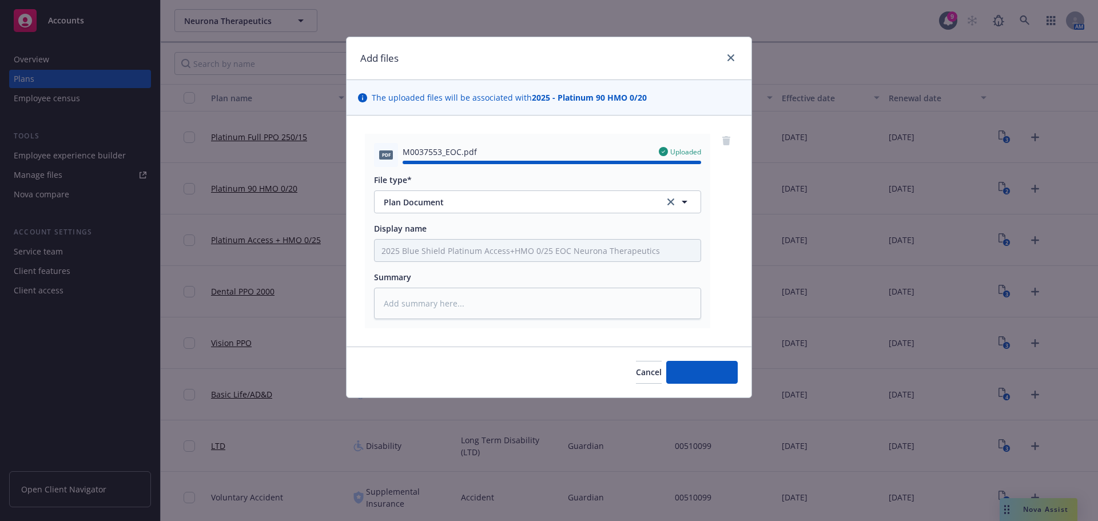
type textarea "x"
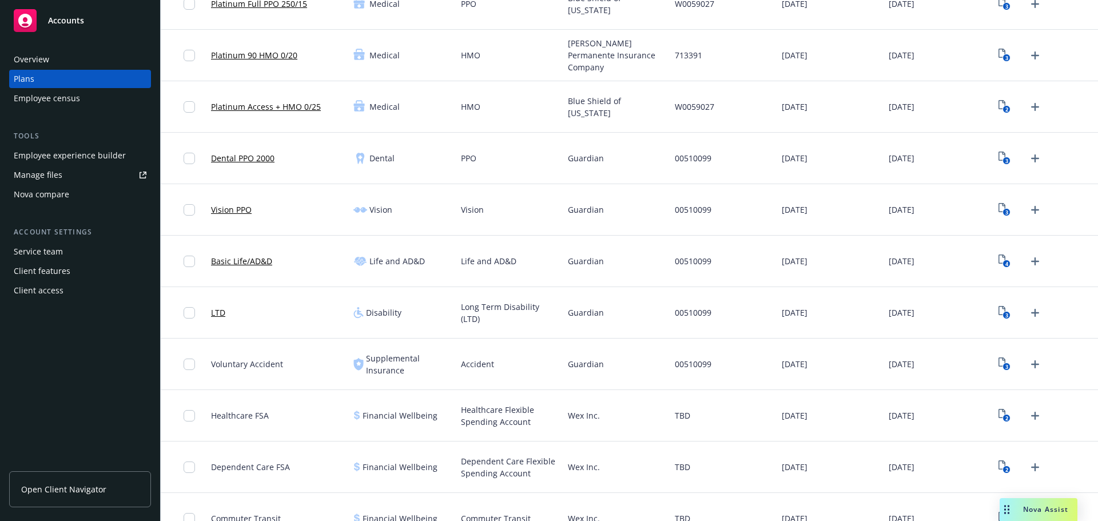
scroll to position [114, 0]
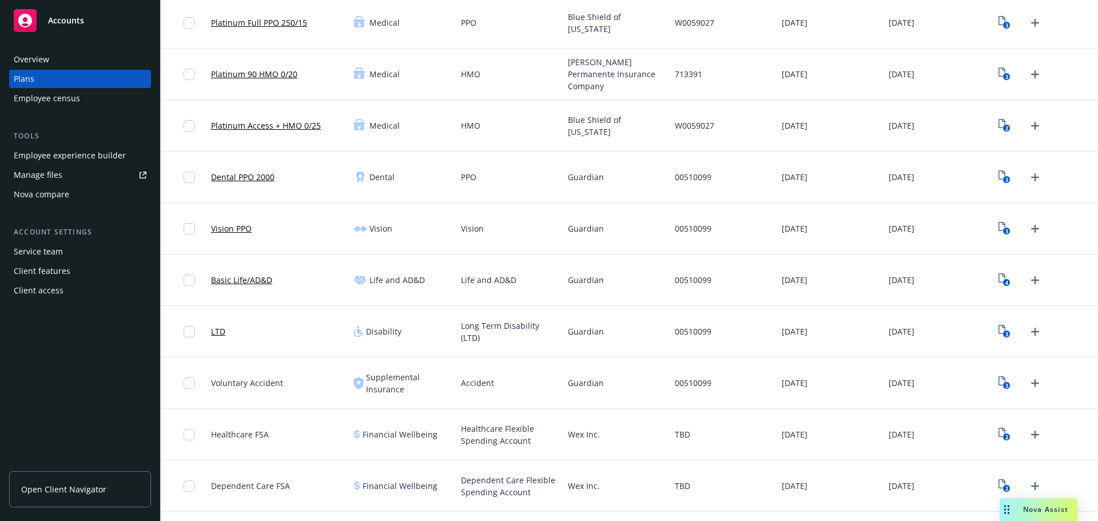
click at [235, 224] on link "Vision PPO" at bounding box center [231, 229] width 41 height 12
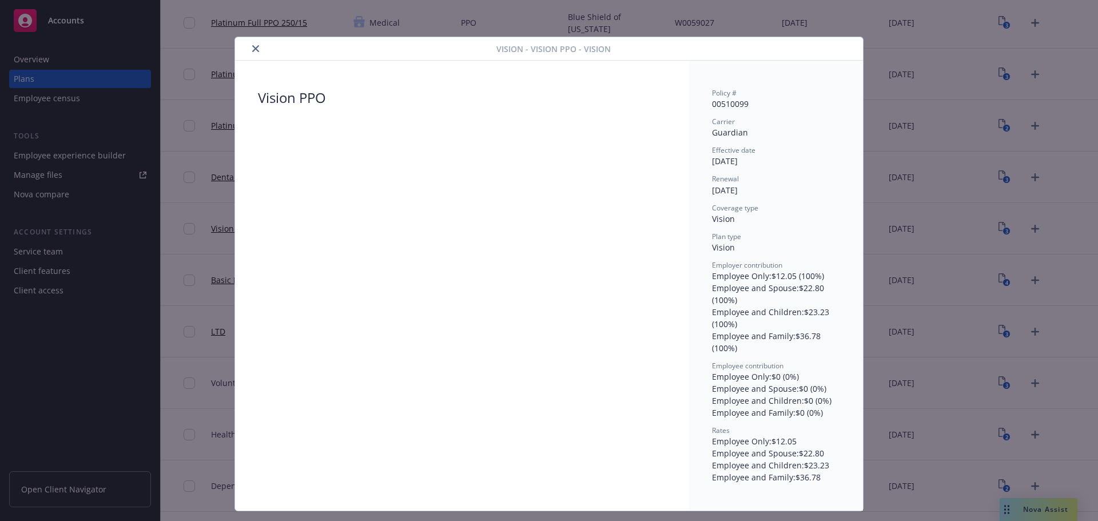
click at [254, 51] on icon "close" at bounding box center [255, 48] width 7 height 7
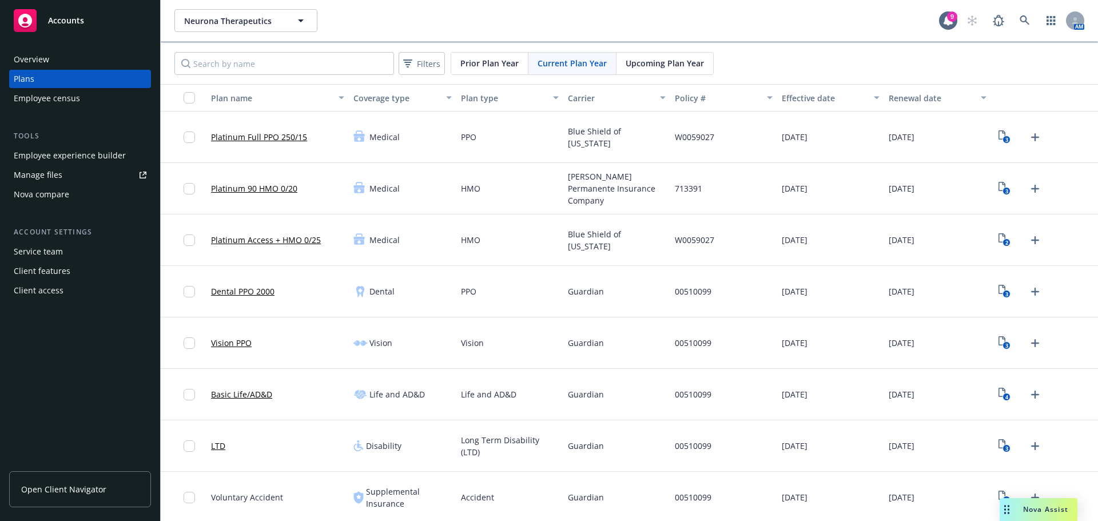
click at [233, 140] on link "Platinum Full PPO 250/15" at bounding box center [259, 137] width 96 height 12
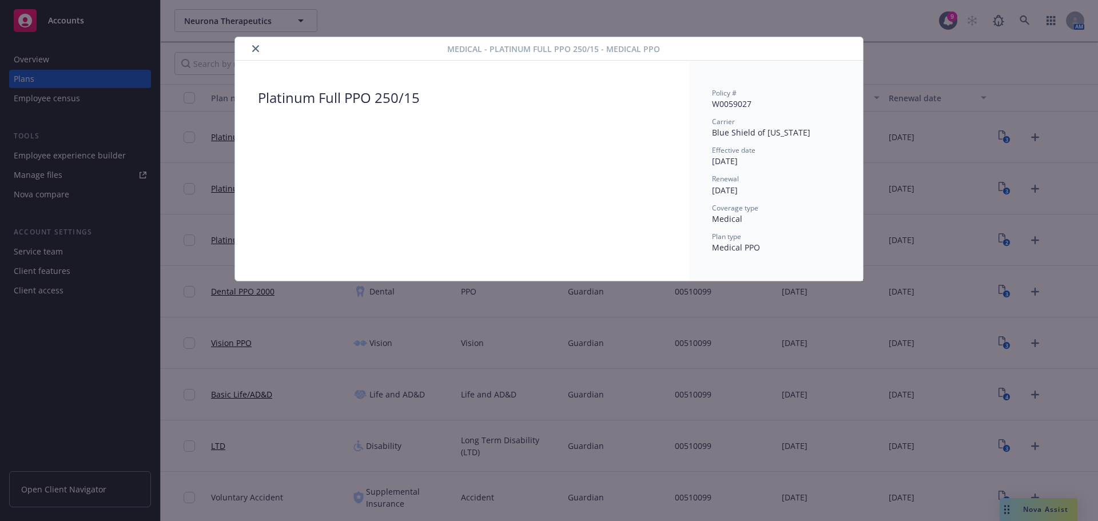
click at [256, 49] on icon "close" at bounding box center [255, 48] width 7 height 7
